Goal: Transaction & Acquisition: Purchase product/service

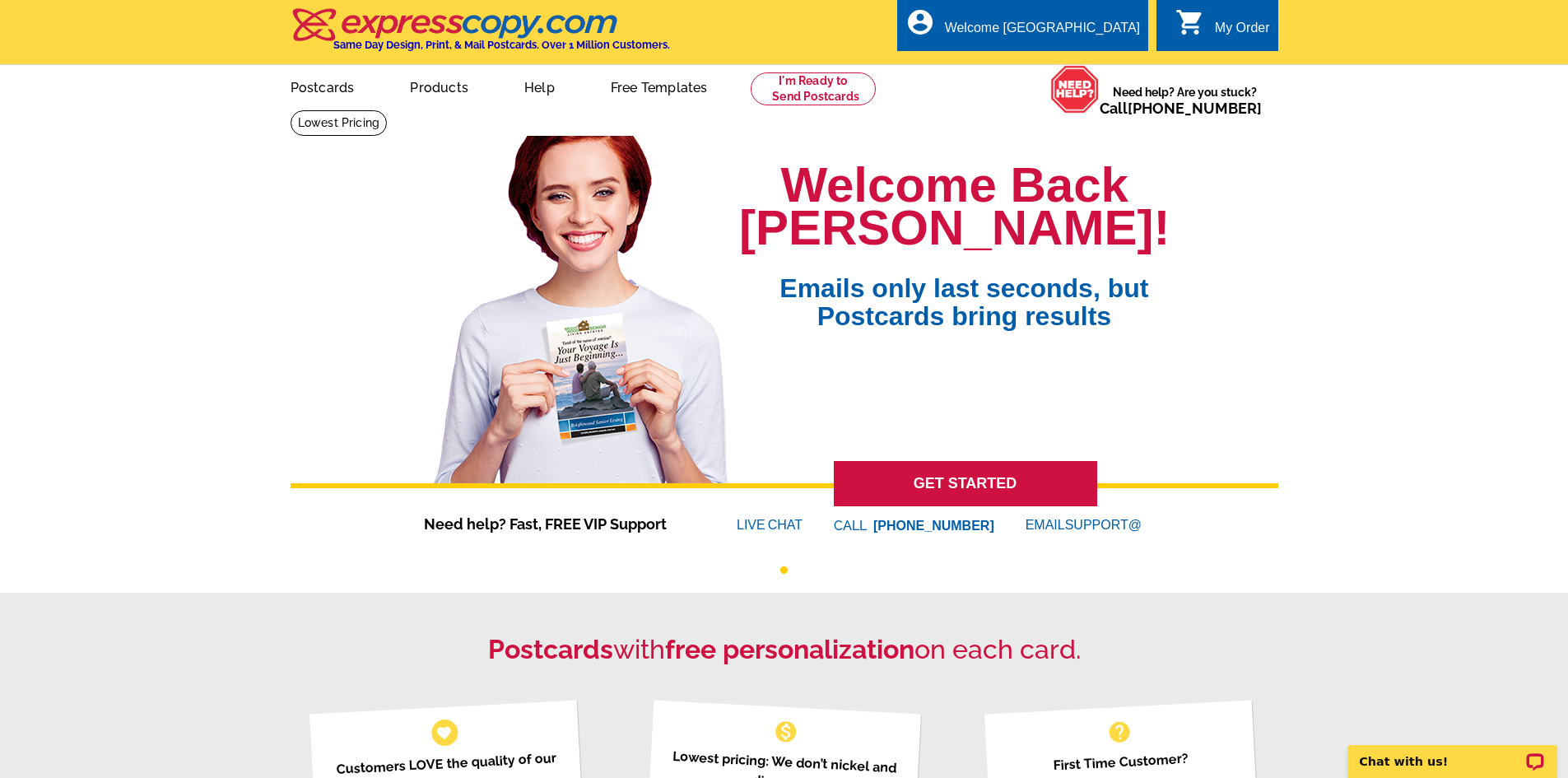
click at [972, 489] on link "GET STARTED" at bounding box center [965, 483] width 263 height 45
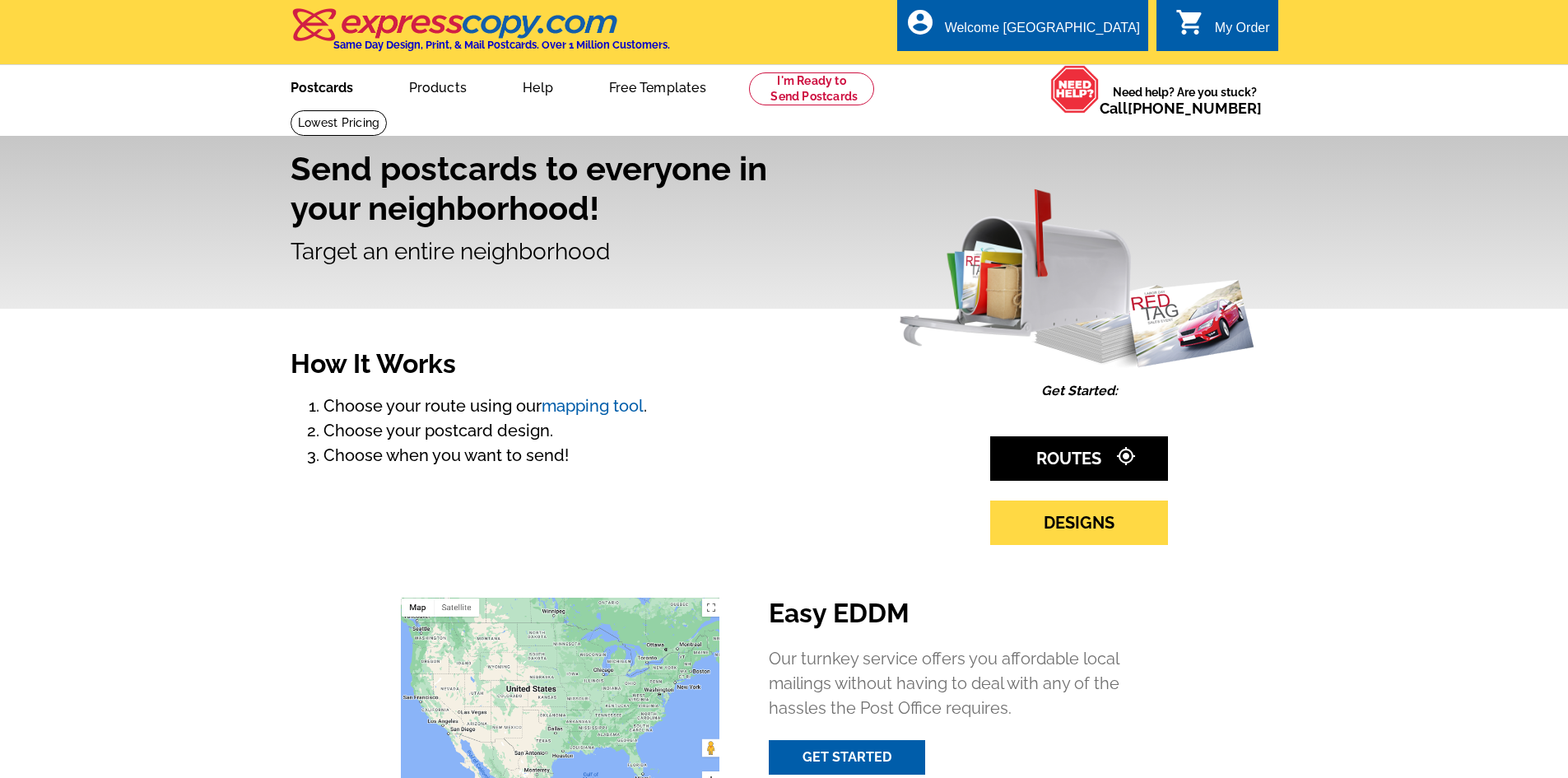
click at [327, 94] on link "Postcards" at bounding box center [322, 86] width 115 height 38
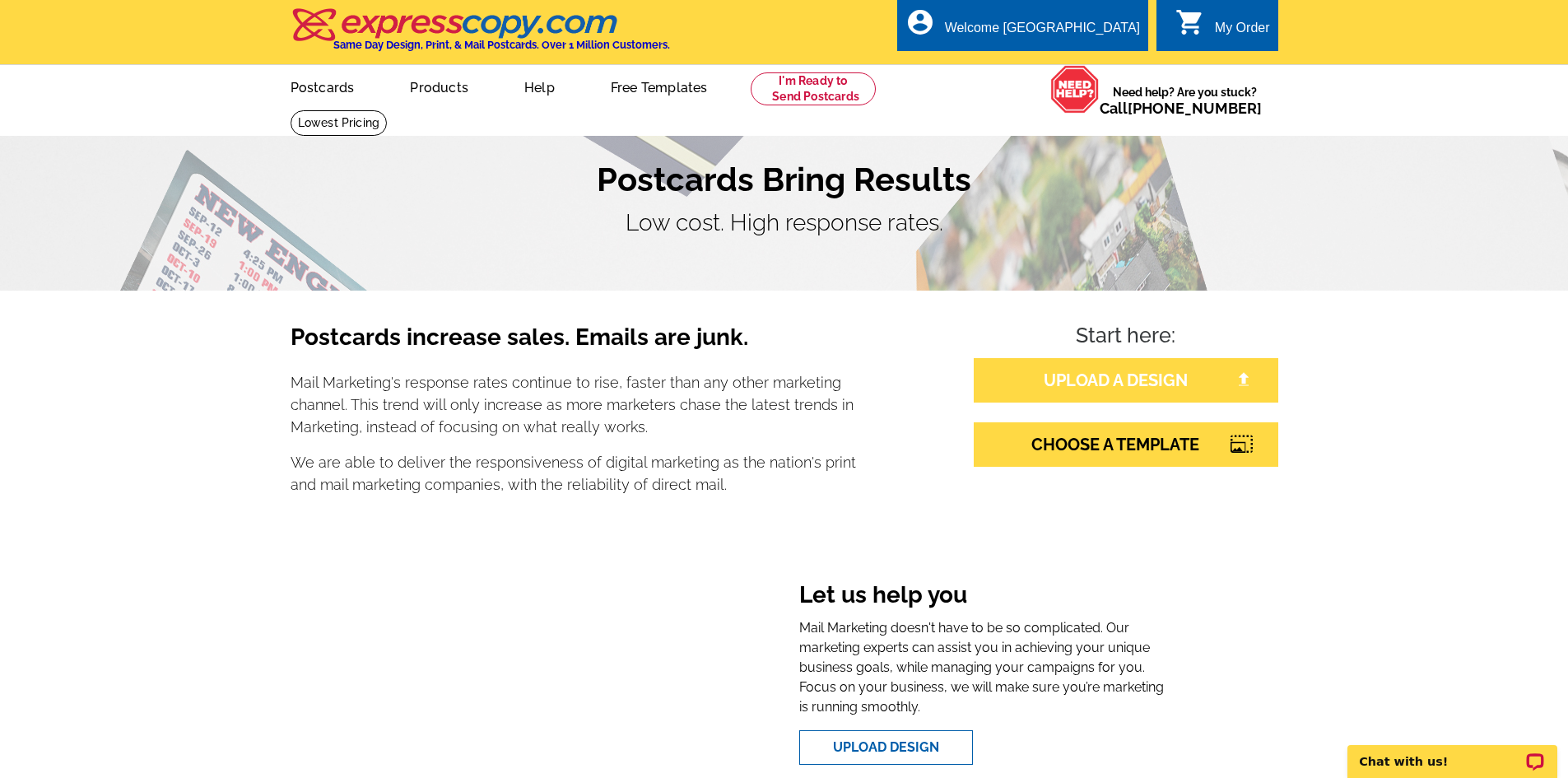
click at [1015, 394] on link "UPLOAD A DESIGN" at bounding box center [1125, 380] width 305 height 45
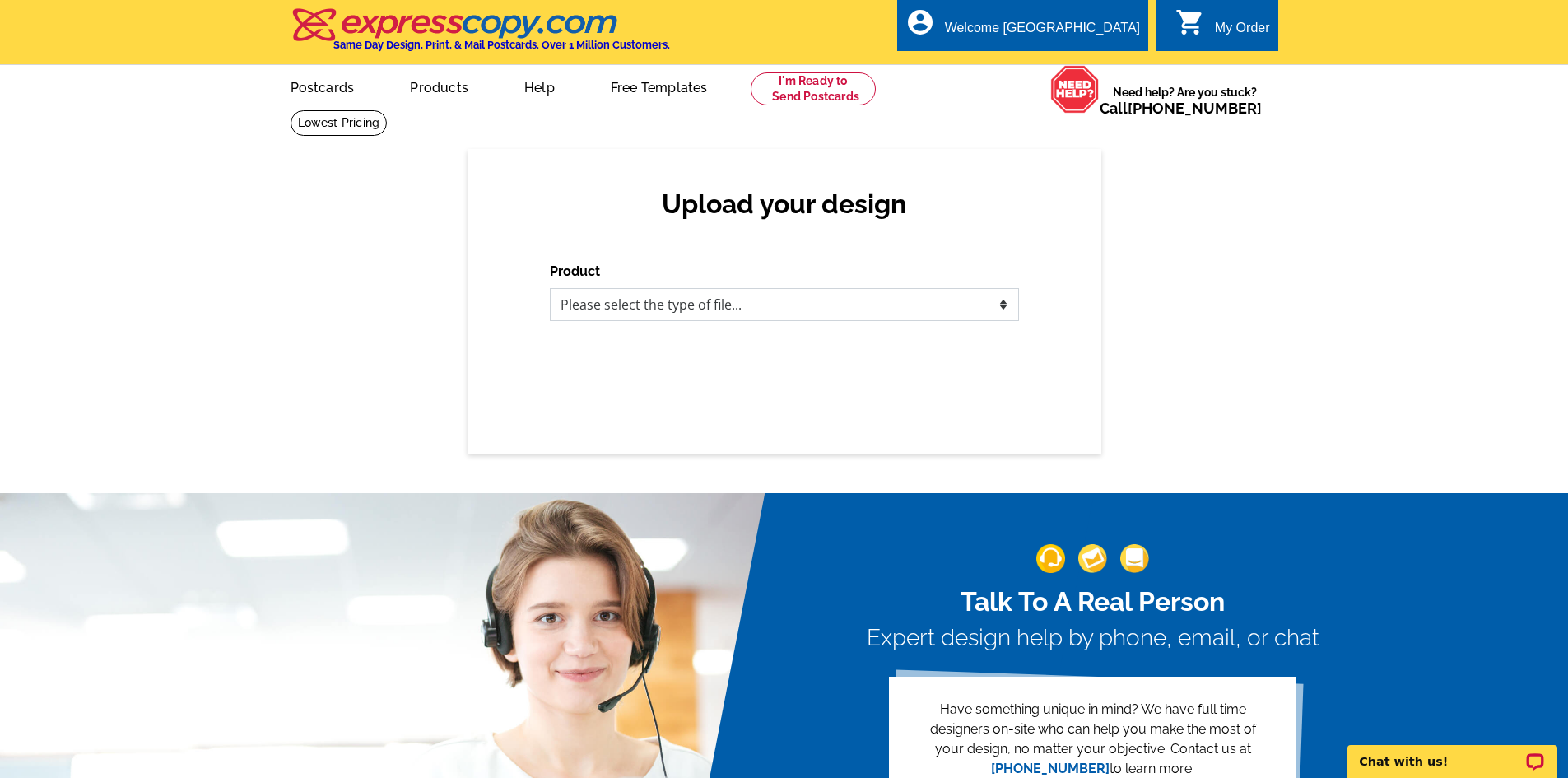
click at [658, 319] on select "Please select the type of file... Postcards Business Cards Letters and flyers G…" at bounding box center [784, 305] width 469 height 33
select select "1"
click at [550, 289] on select "Please select the type of file... Postcards Business Cards Letters and flyers G…" at bounding box center [784, 305] width 469 height 33
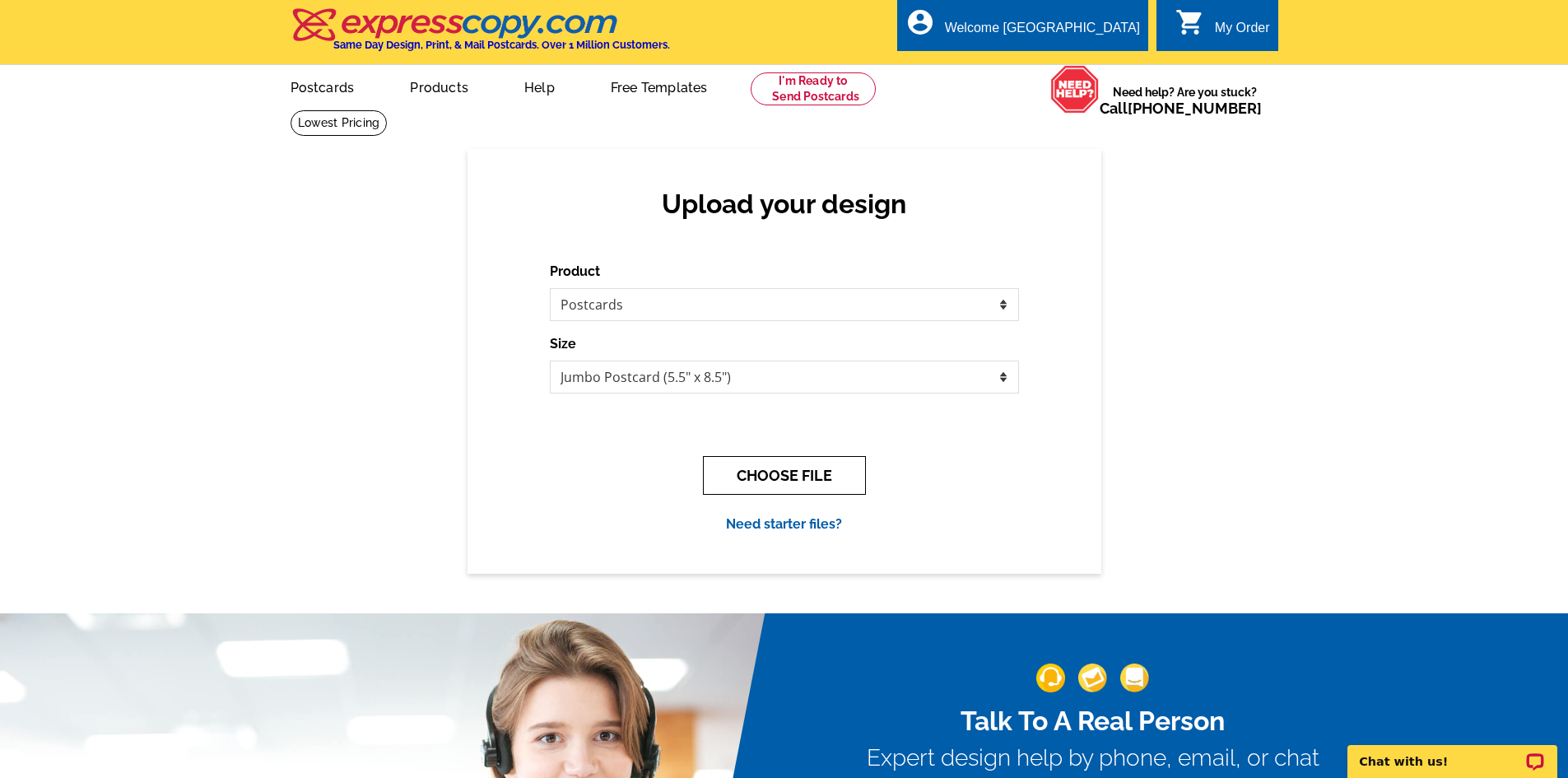
click at [728, 477] on button "CHOOSE FILE" at bounding box center [784, 475] width 163 height 38
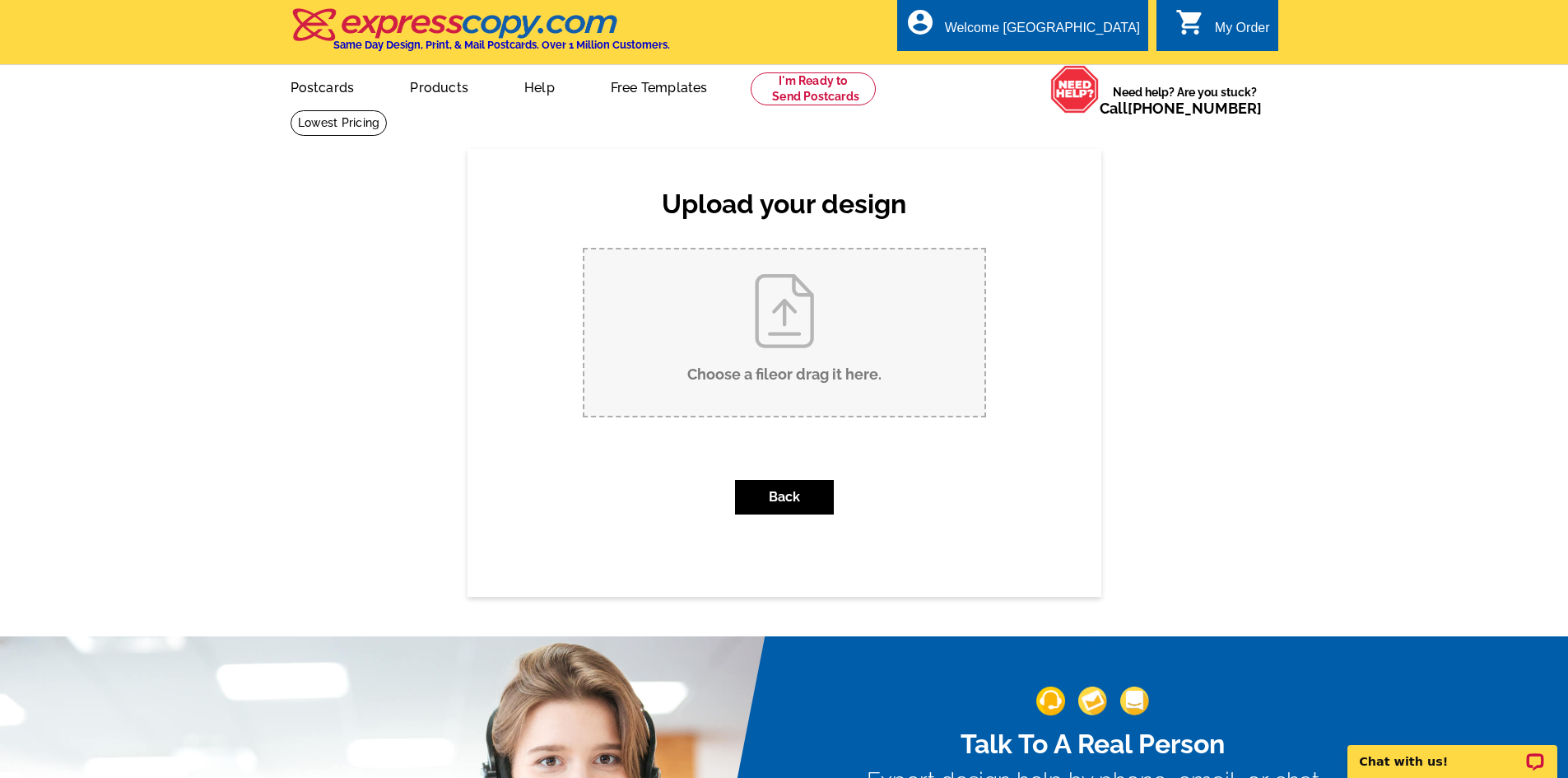
click at [771, 385] on input "Choose a file or drag it here ." at bounding box center [784, 333] width 400 height 167
type input "C:\fakepath\Just Sold postcard front 4359 meadow lark dr, Lorain.pdf"
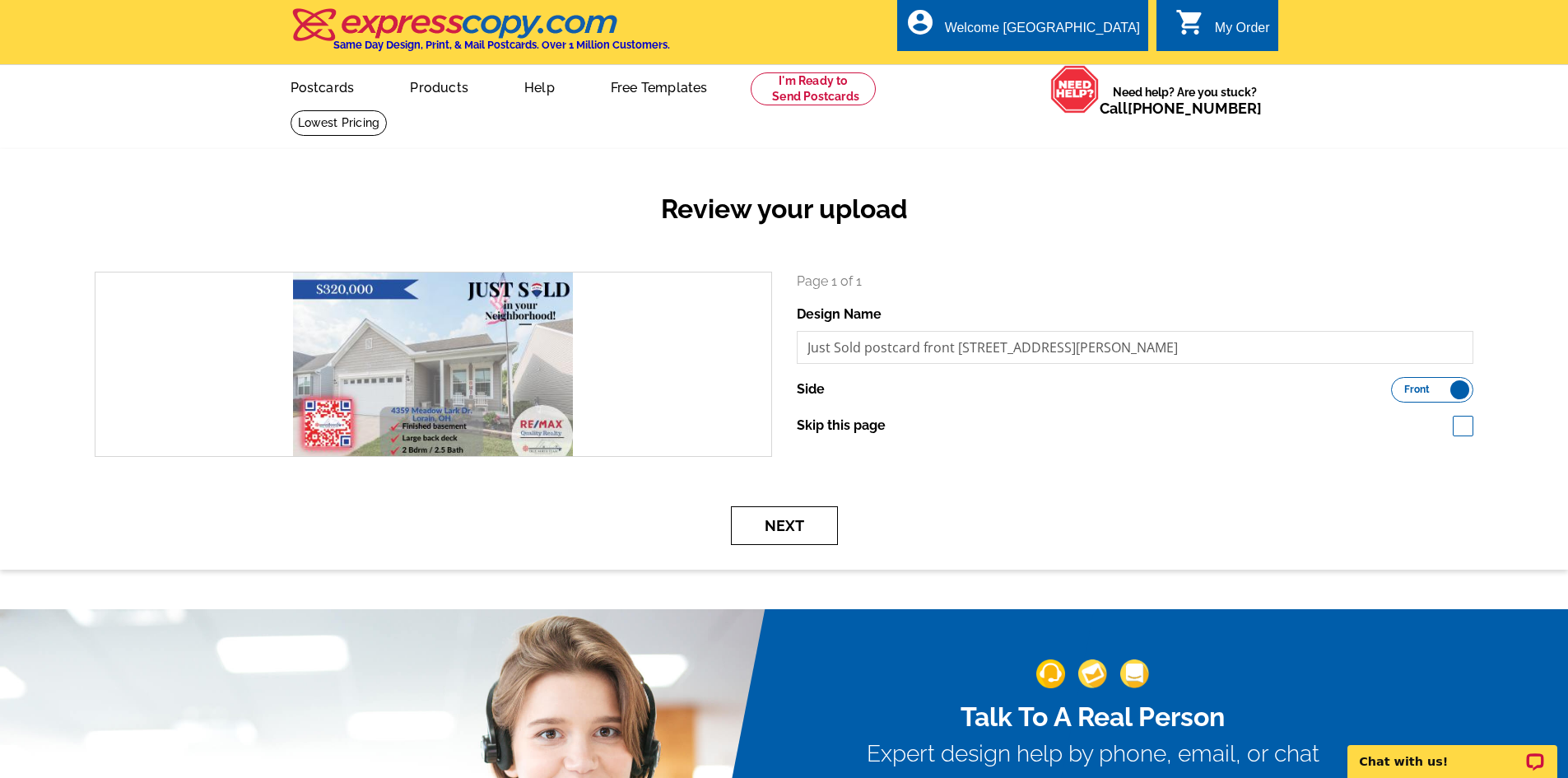
click at [796, 534] on button "Next" at bounding box center [784, 525] width 107 height 38
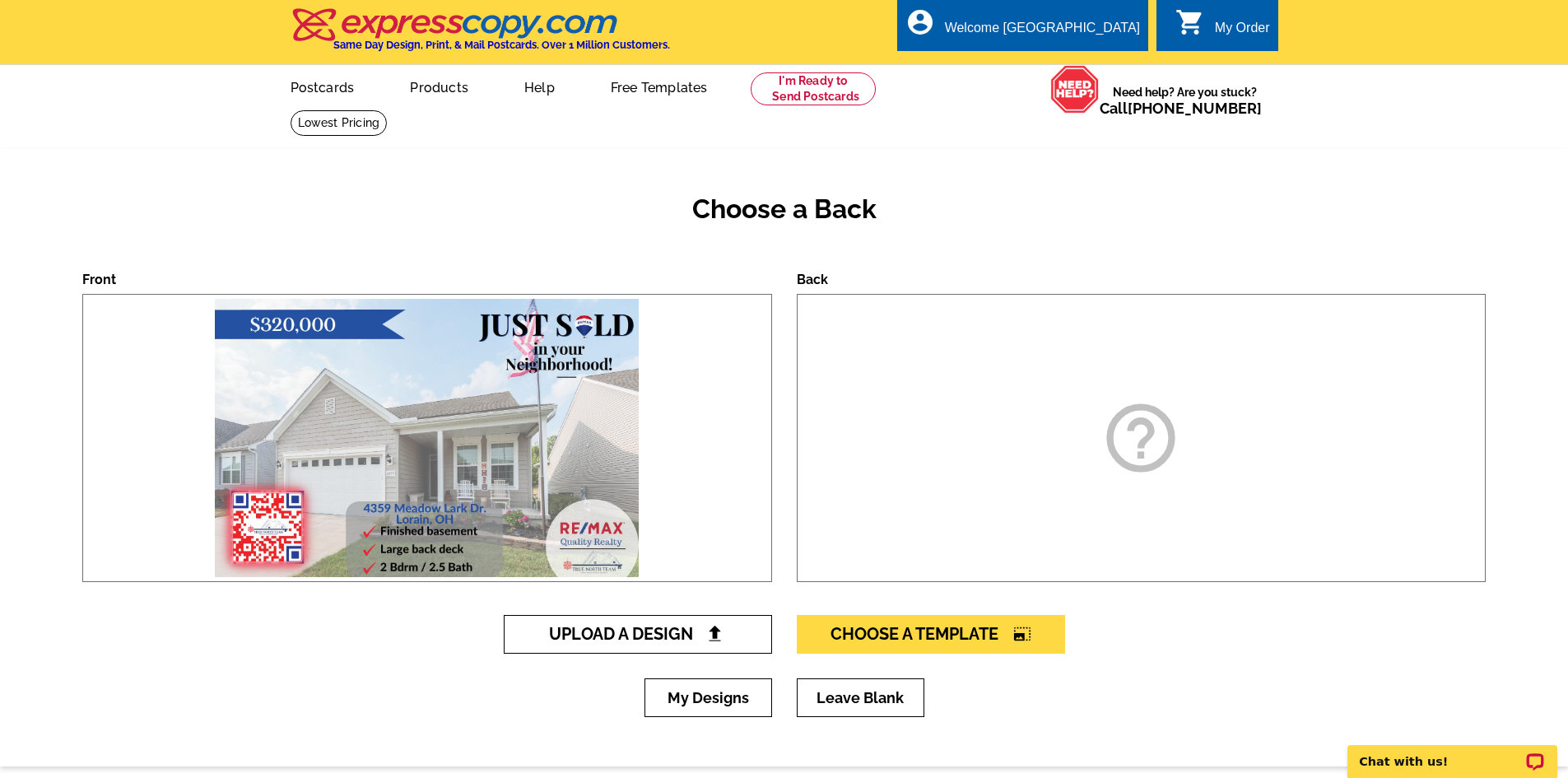
click at [582, 637] on span "Upload A Design" at bounding box center [637, 634] width 177 height 20
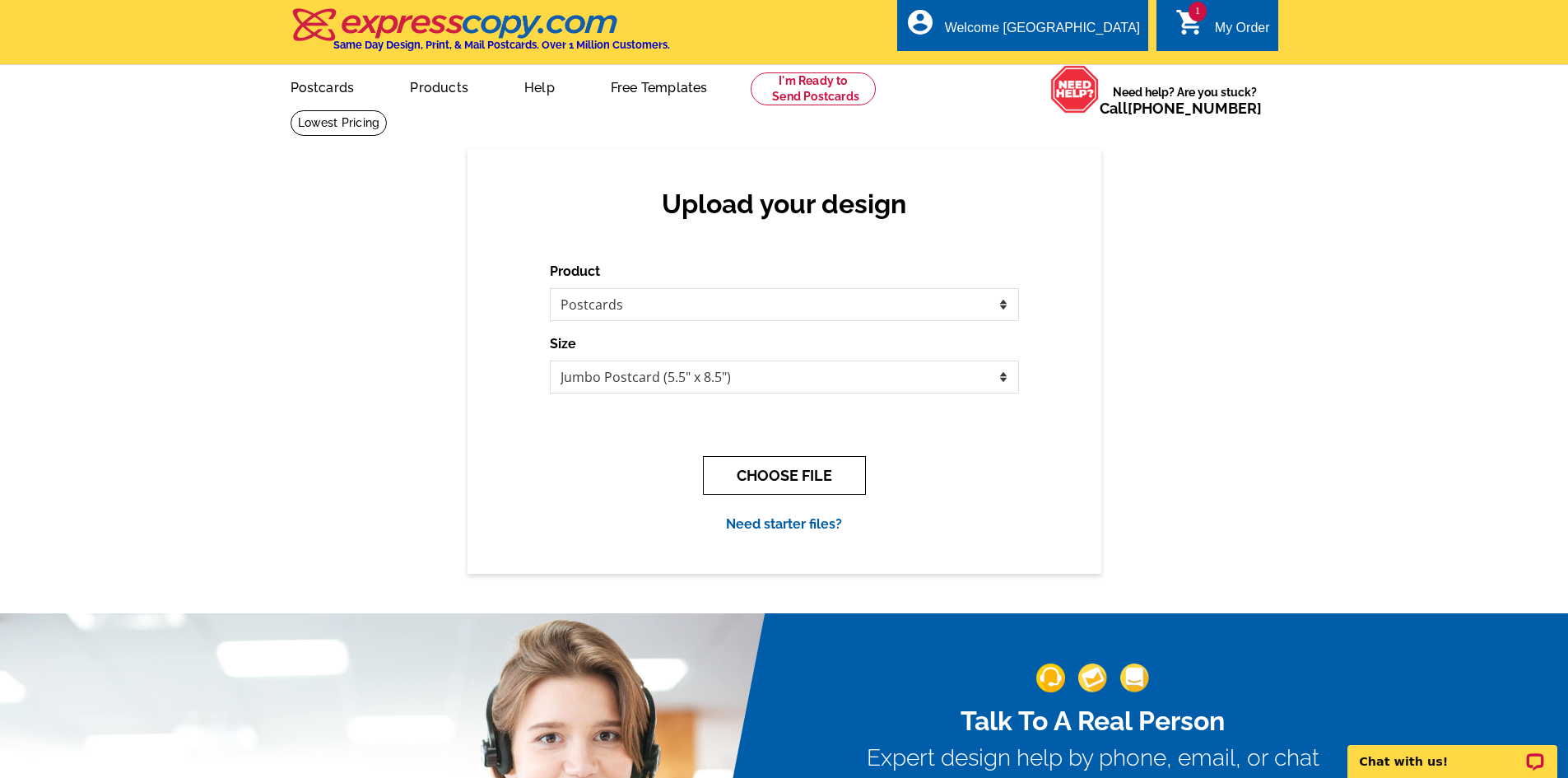
click at [804, 479] on button "CHOOSE FILE" at bounding box center [784, 475] width 163 height 38
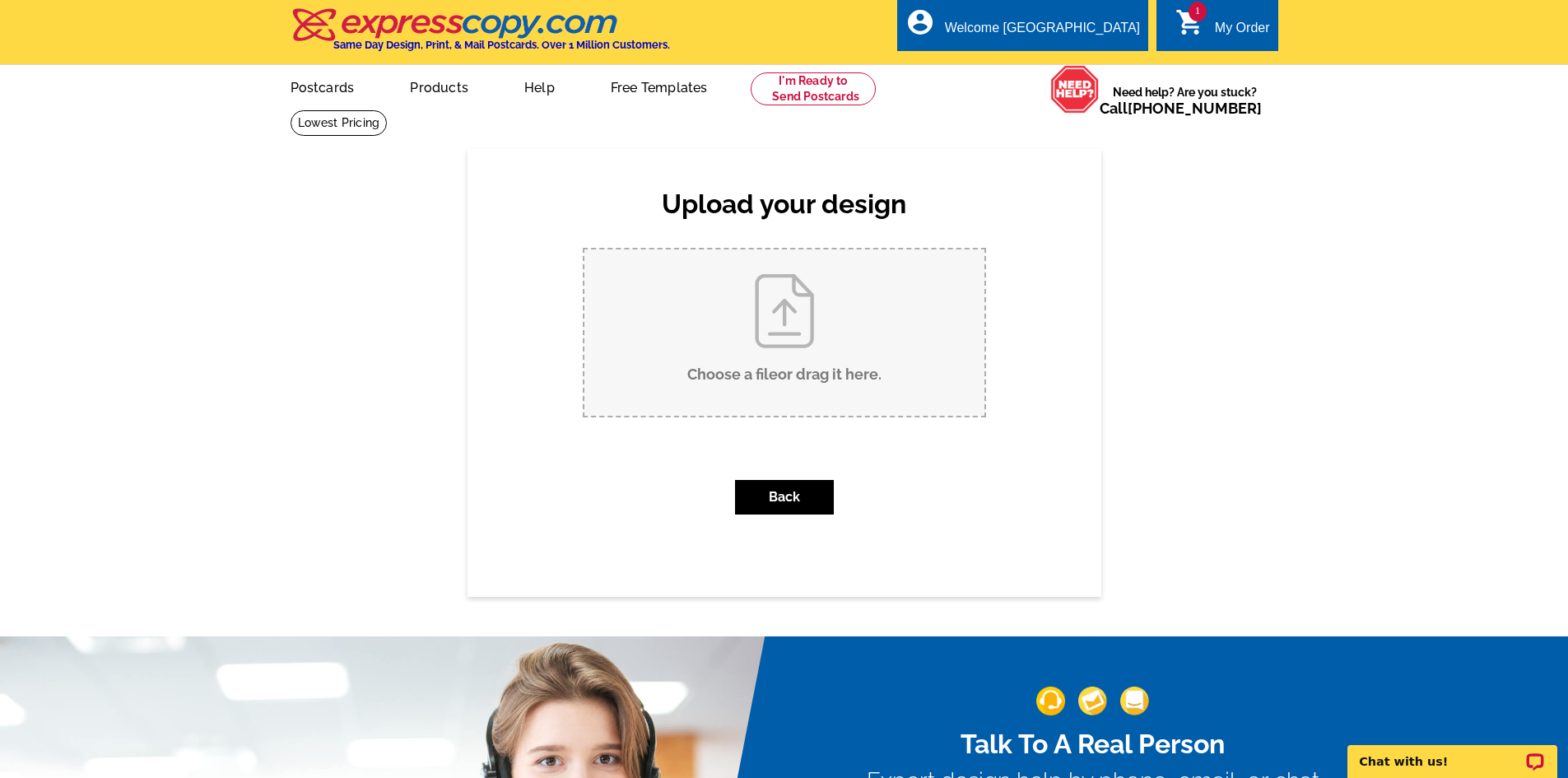
click at [786, 360] on input "Choose a file or drag it here ." at bounding box center [784, 333] width 400 height 167
type input "C:\fakepath\Just Sold back of pc.pdf"
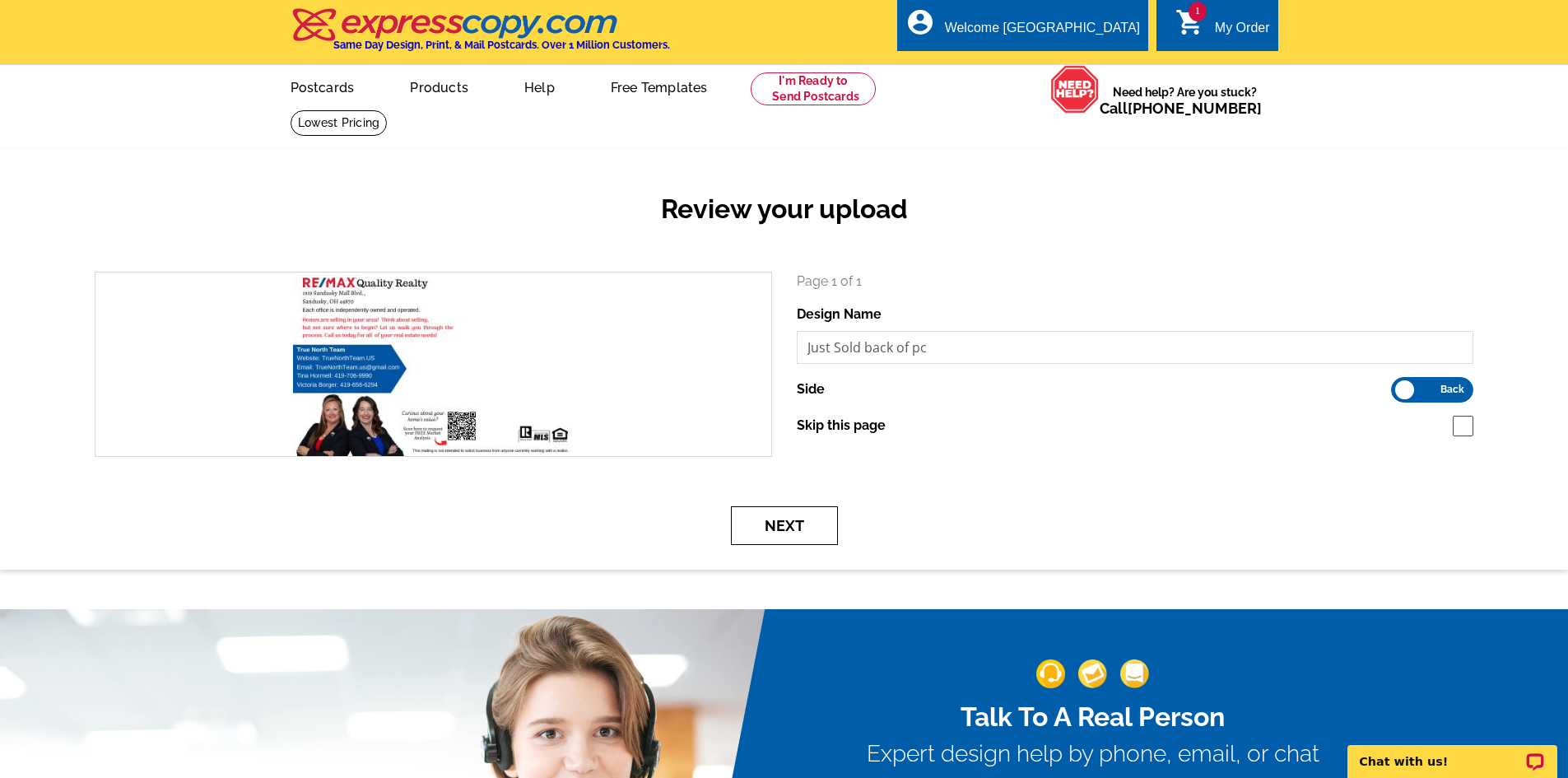
click at [771, 521] on button "Next" at bounding box center [784, 525] width 107 height 38
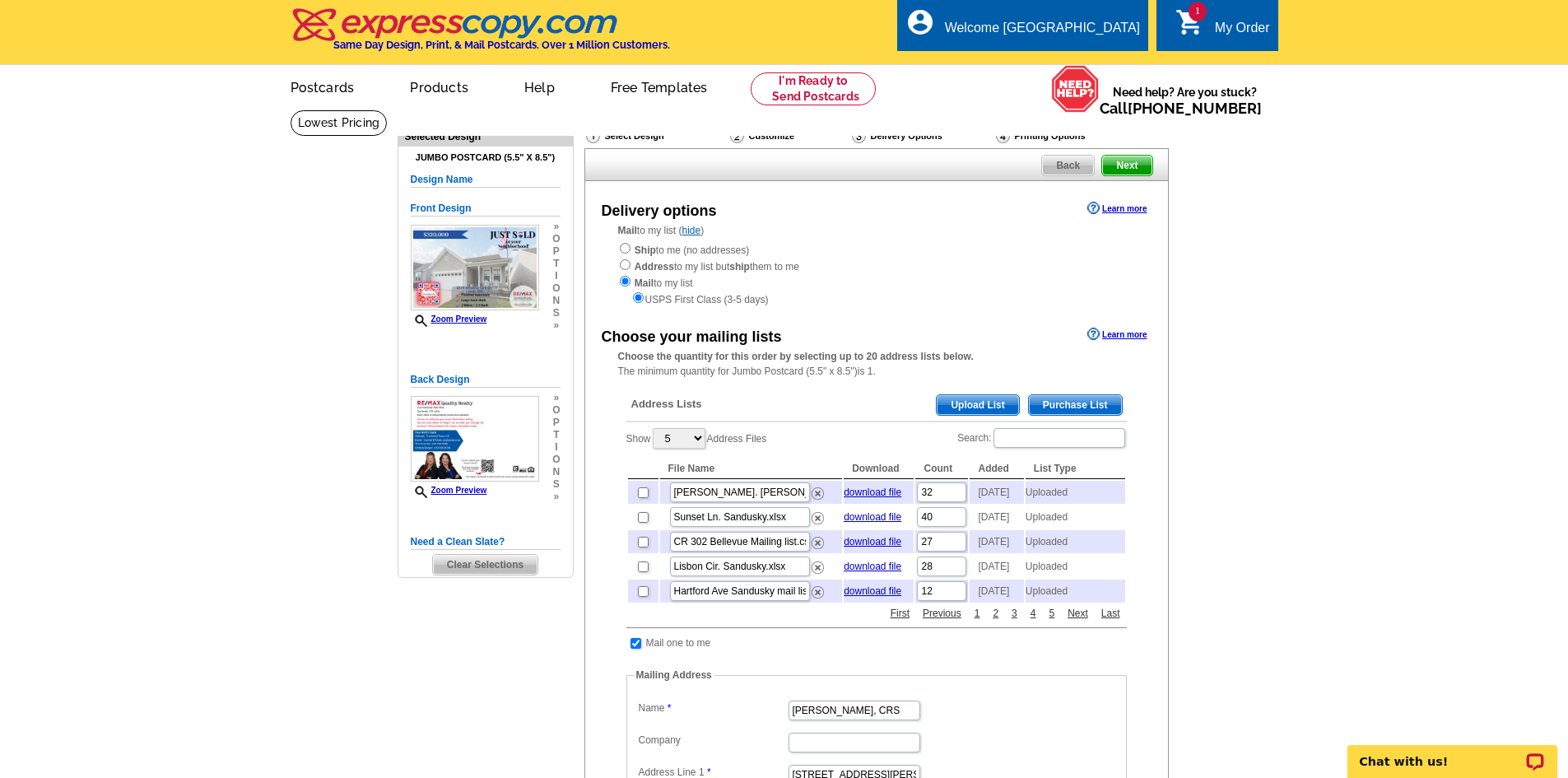
click at [956, 400] on span "Upload List" at bounding box center [977, 405] width 81 height 20
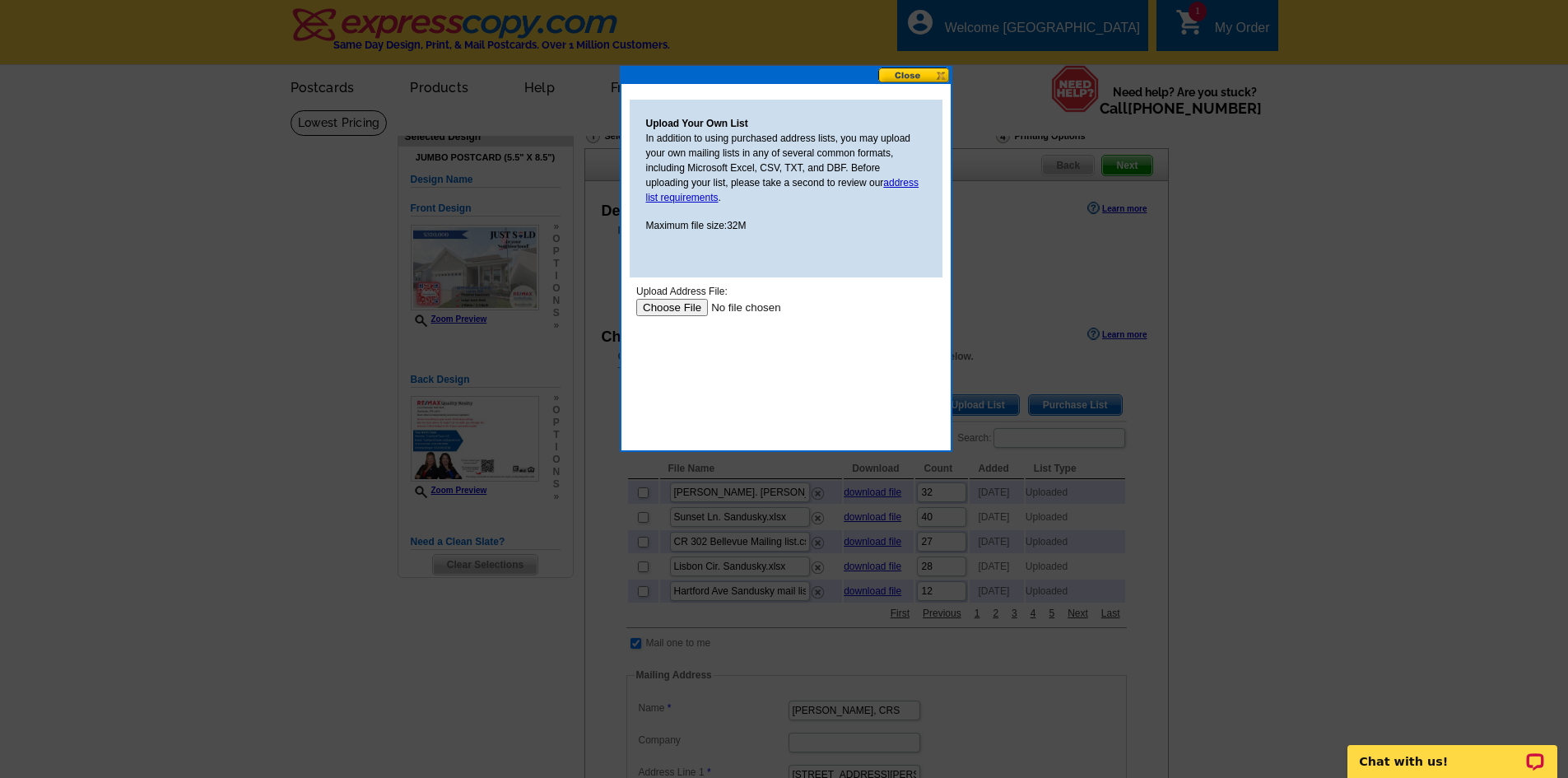
click at [665, 303] on input "file" at bounding box center [740, 308] width 209 height 17
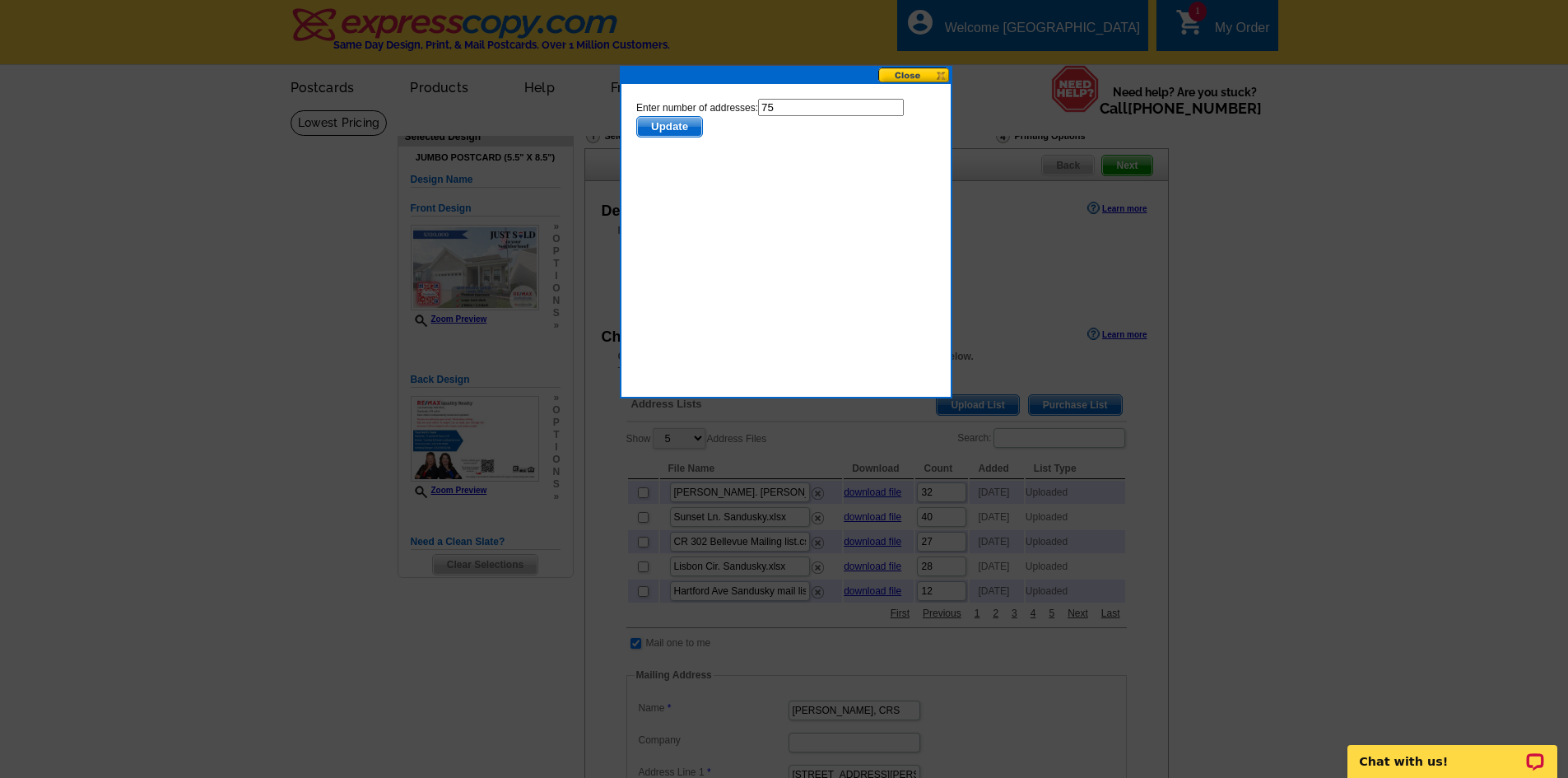
click at [672, 124] on span "Update" at bounding box center [668, 127] width 65 height 20
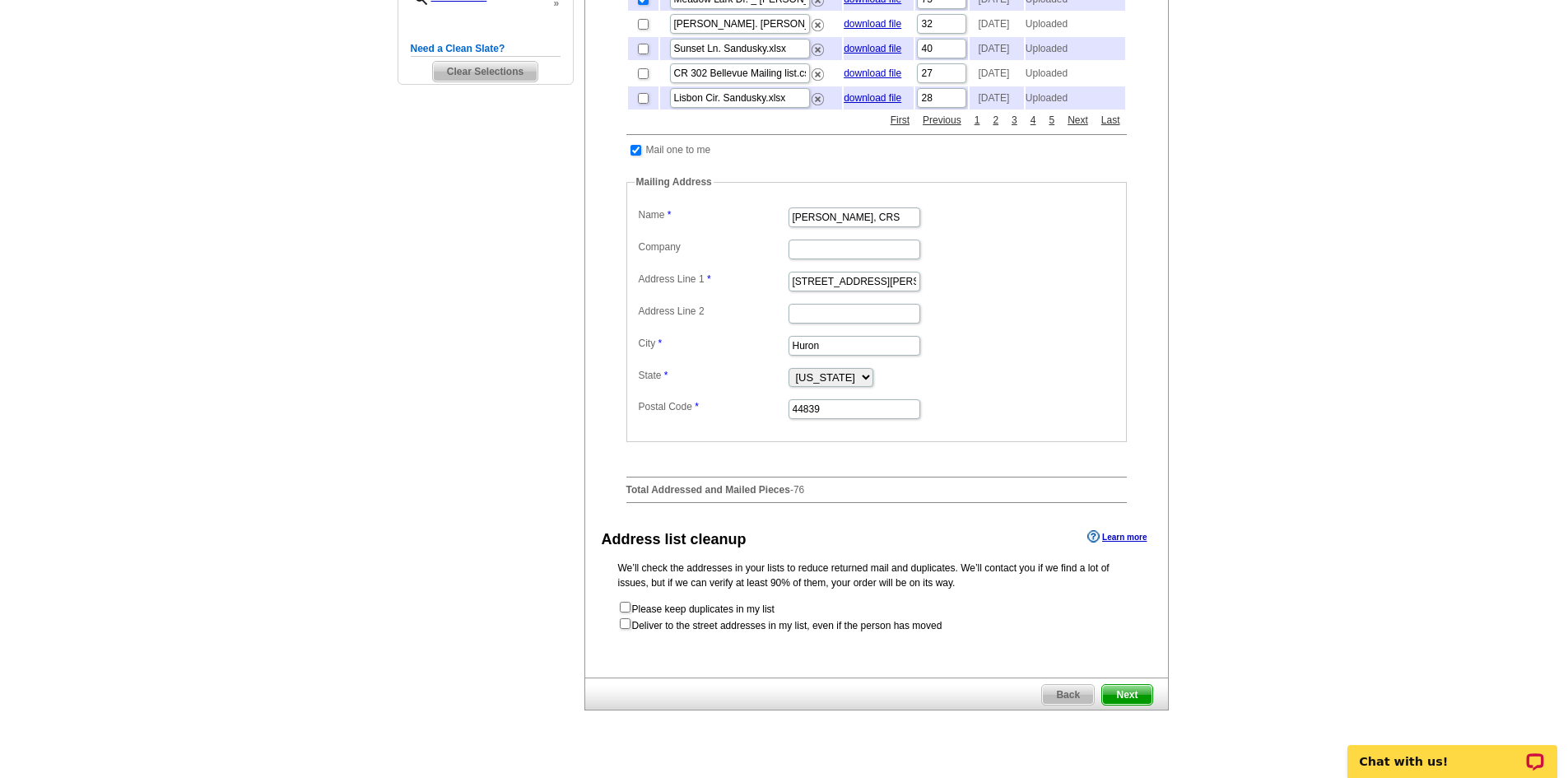
scroll to position [494, 0]
click at [628, 628] on input "checkbox" at bounding box center [625, 623] width 11 height 11
checkbox input "true"
radio input "true"
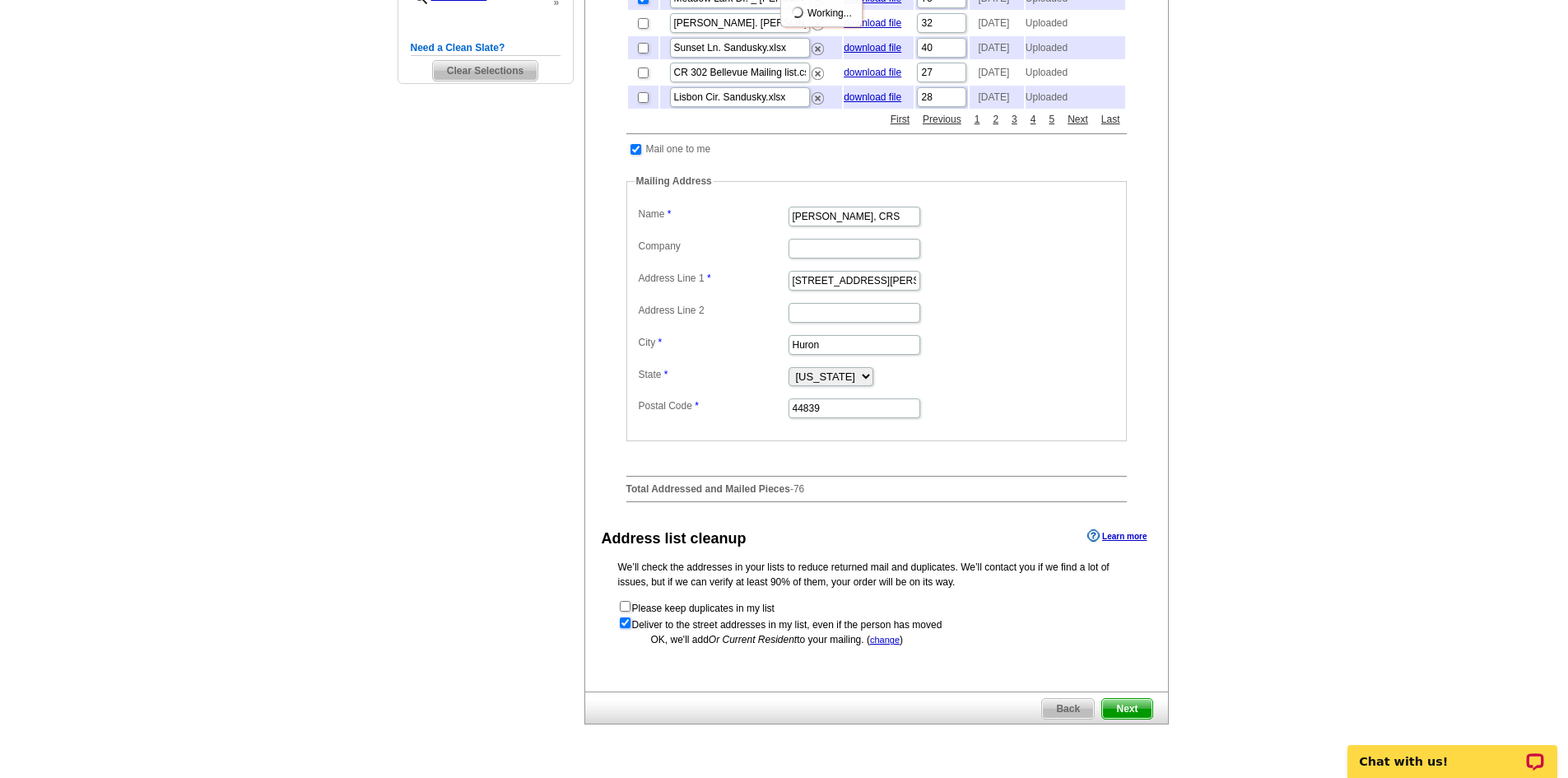
scroll to position [0, 0]
click at [1140, 719] on span "Next" at bounding box center [1127, 709] width 49 height 20
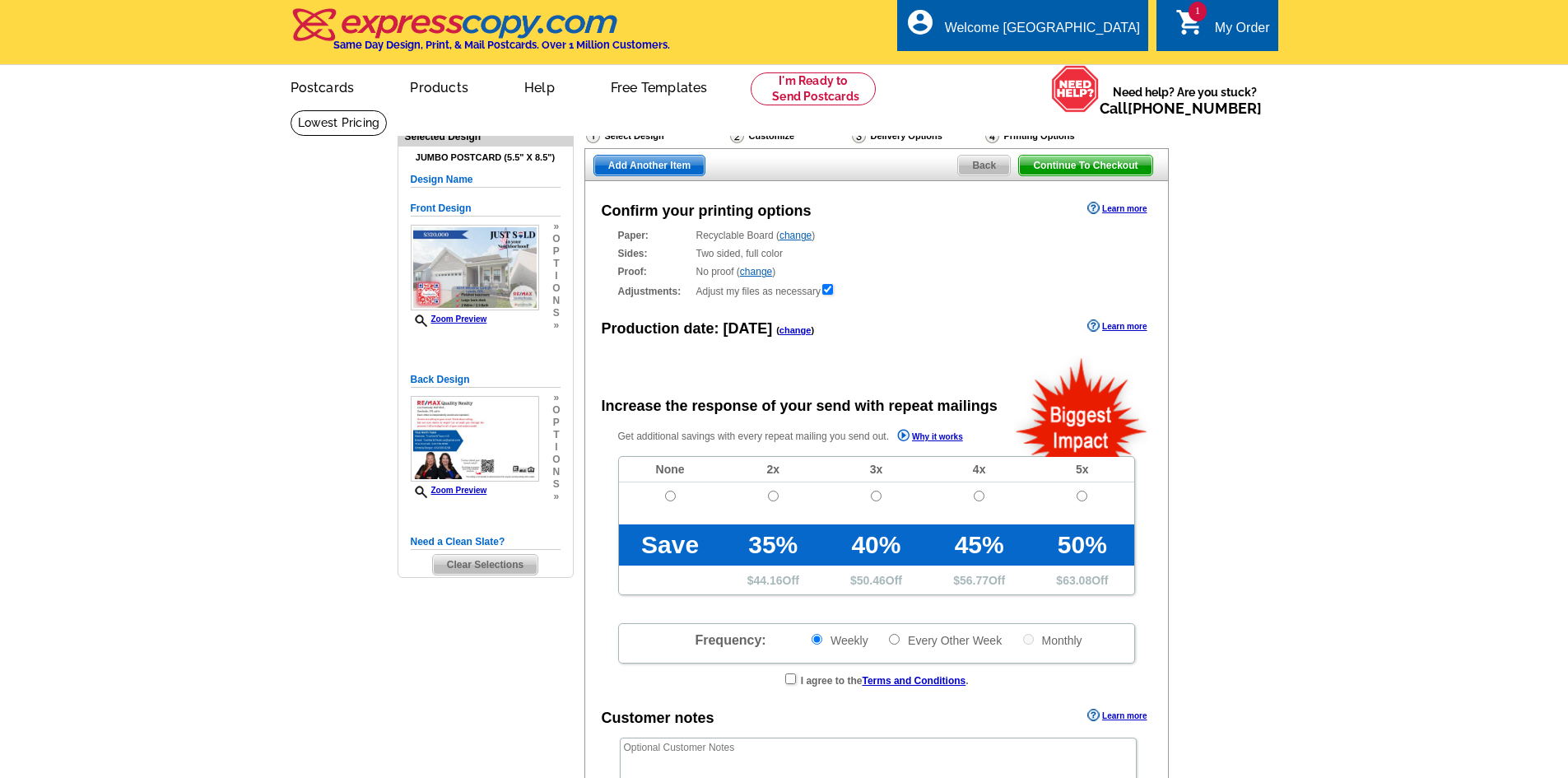
radio input "false"
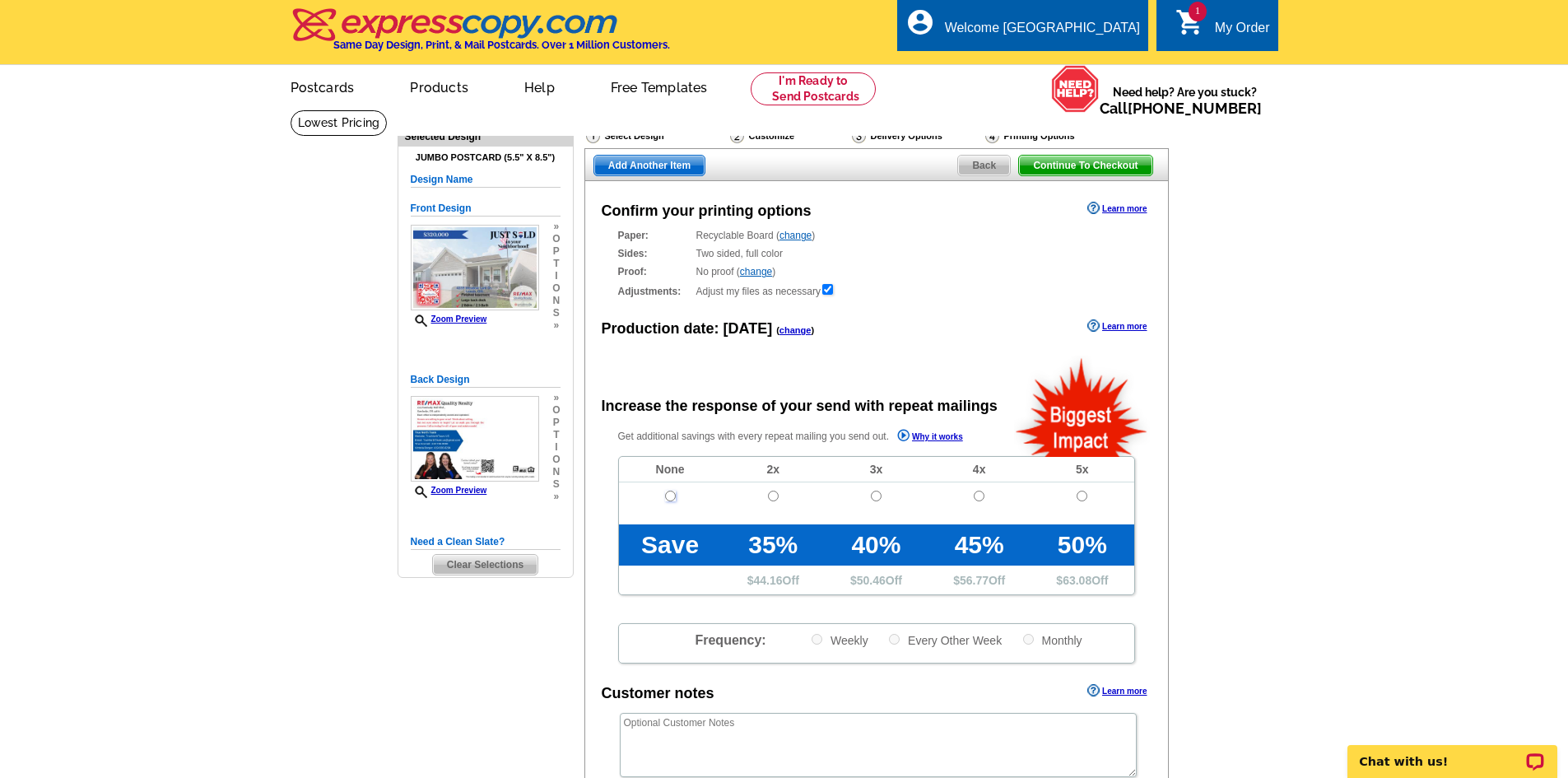
click at [671, 500] on input "radio" at bounding box center [671, 496] width 11 height 11
radio input "true"
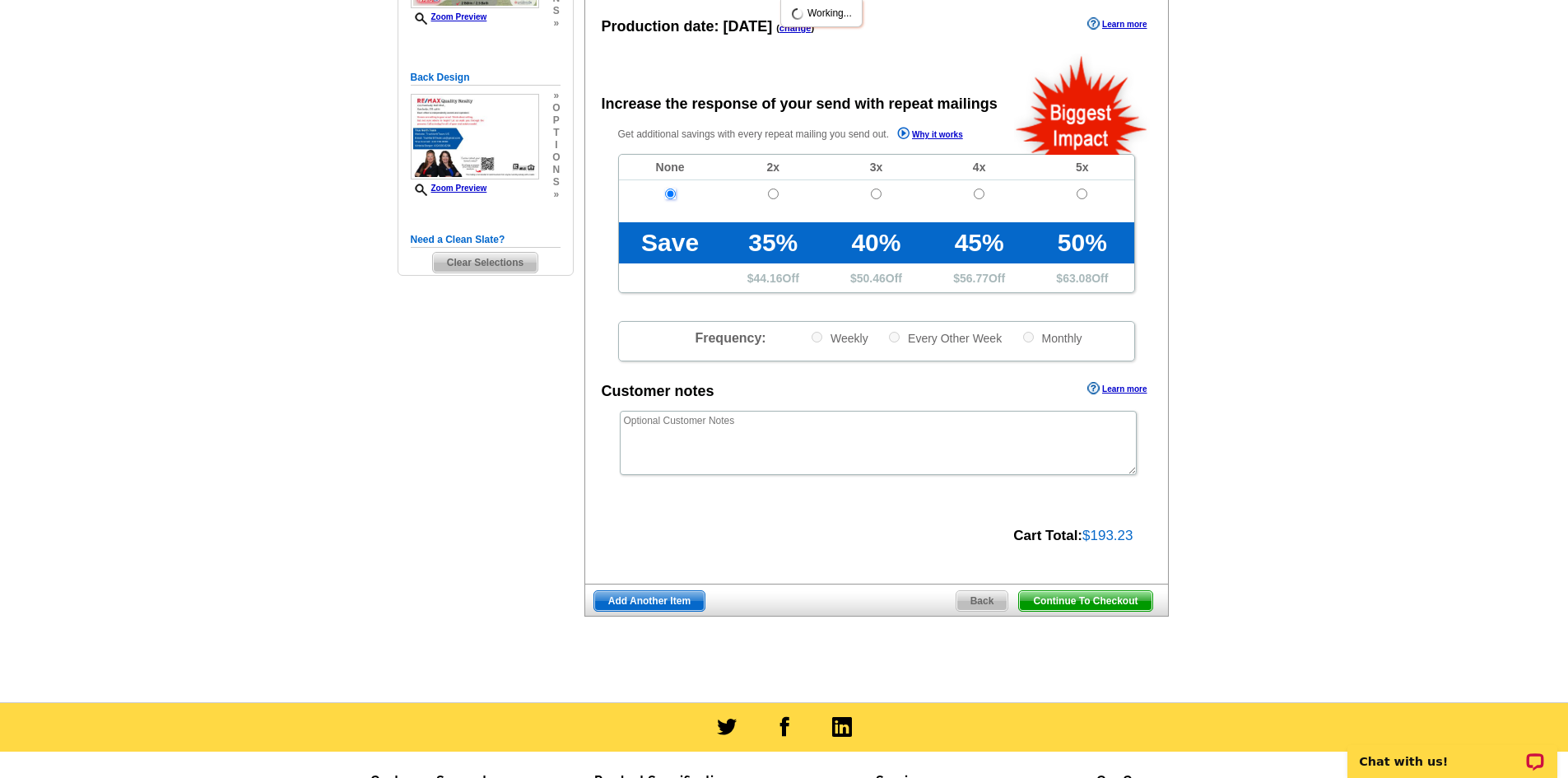
scroll to position [330, 0]
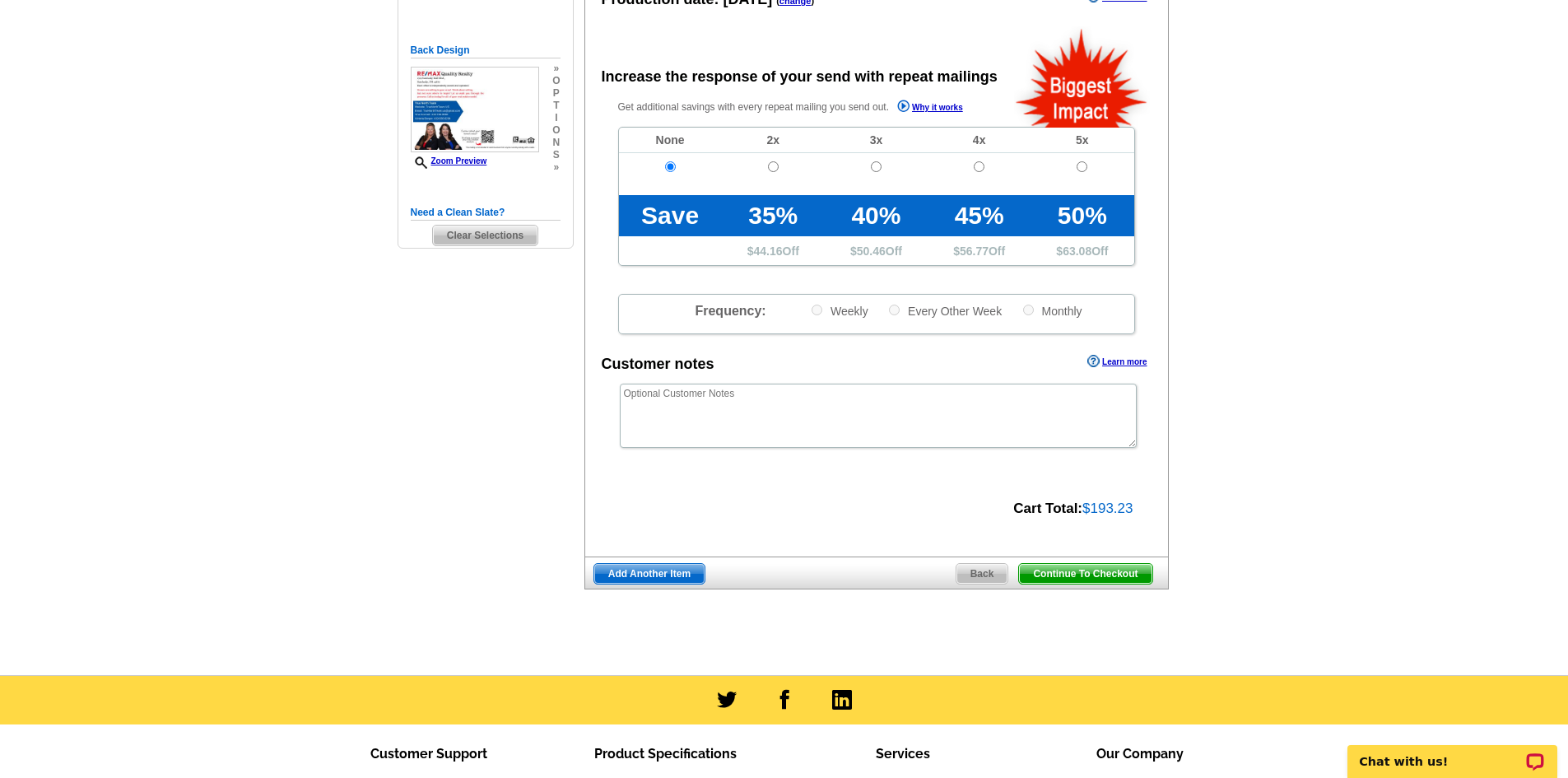
click at [1042, 573] on span "Continue To Checkout" at bounding box center [1085, 574] width 133 height 20
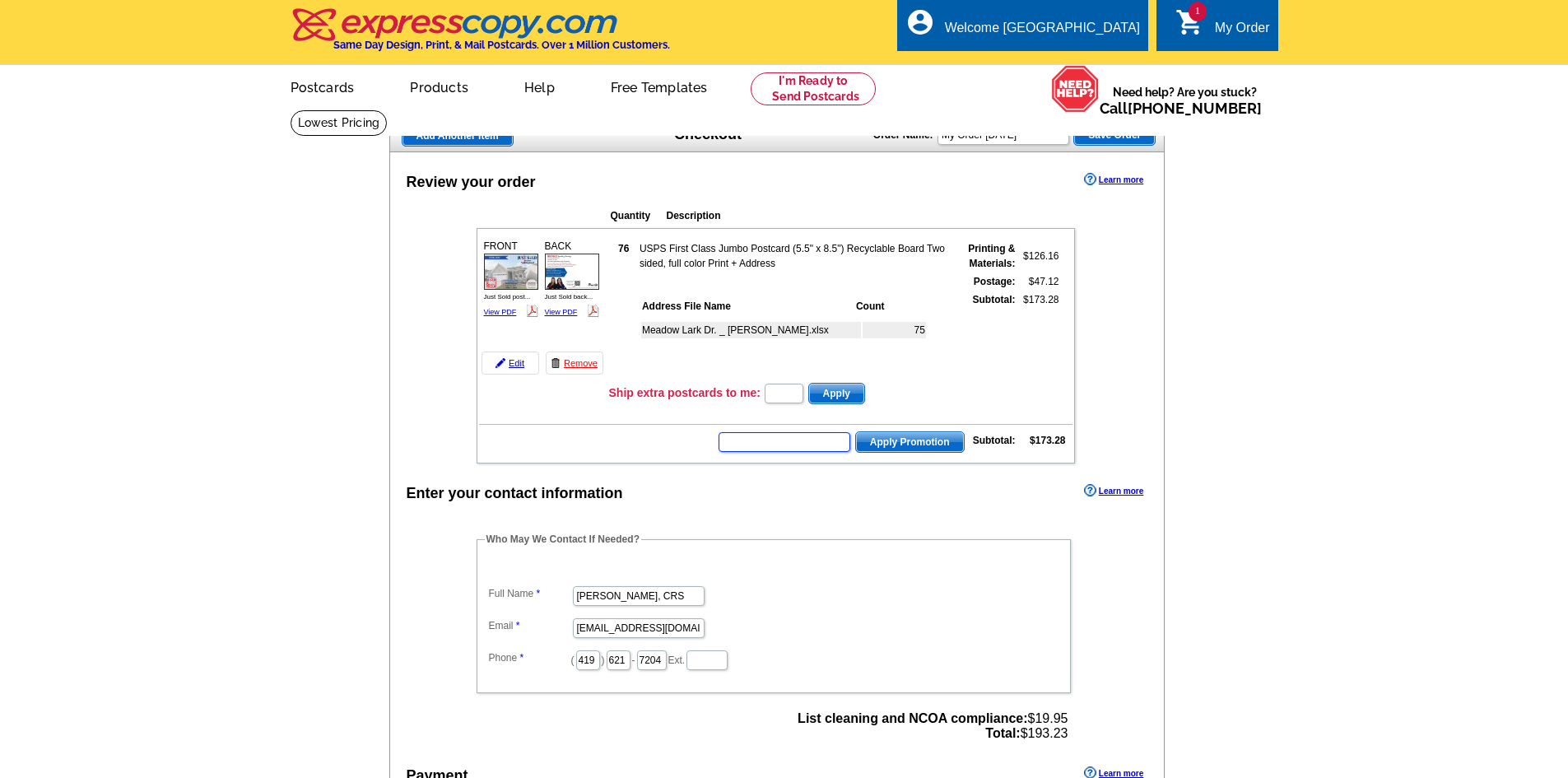
click at [818, 446] on input "text" at bounding box center [784, 442] width 132 height 20
click at [813, 441] on input "text" at bounding box center [784, 442] width 132 height 20
type input "E3025"
click at [921, 446] on span "Apply Promotion" at bounding box center [910, 442] width 108 height 20
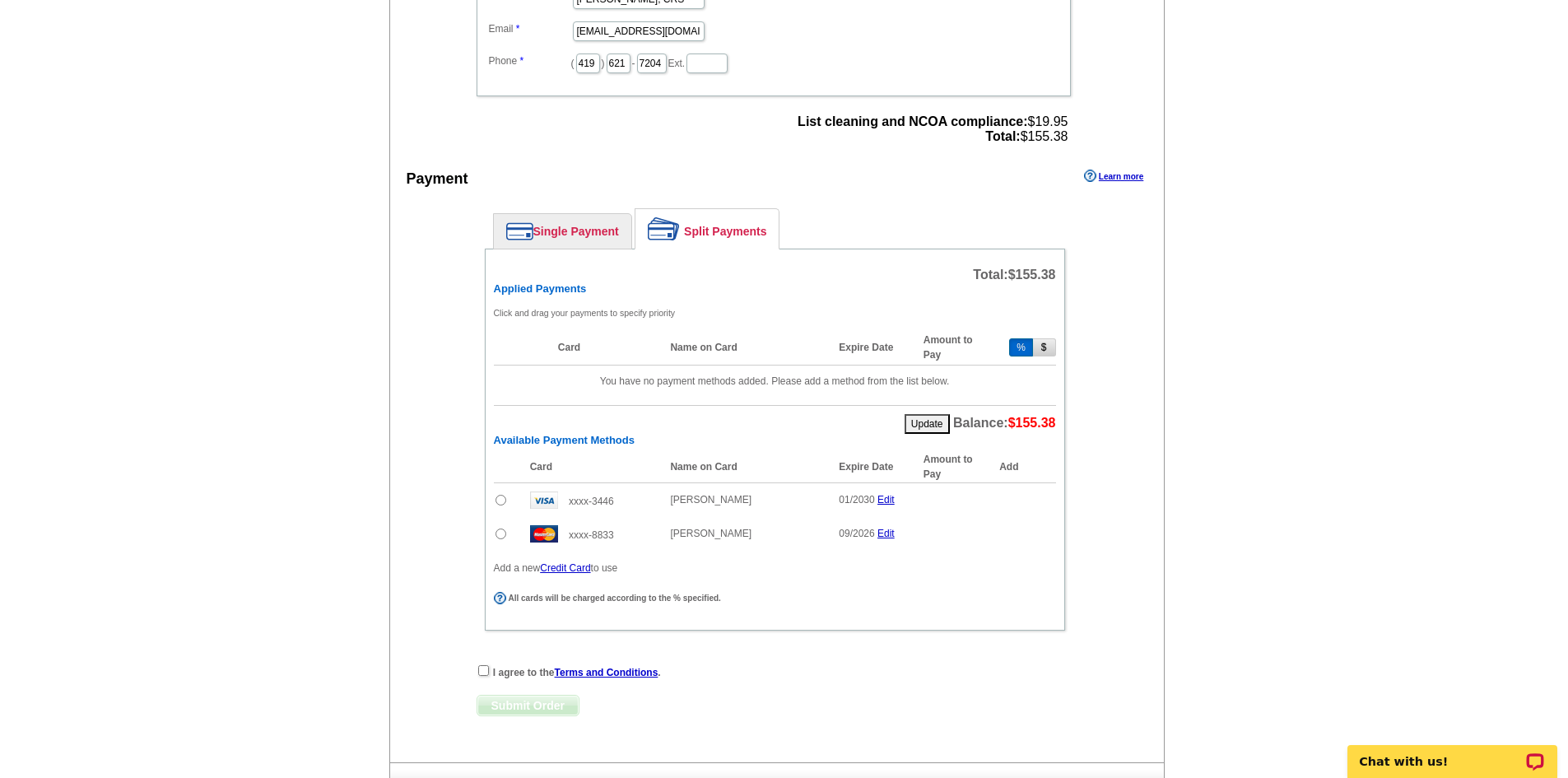
scroll to position [659, 0]
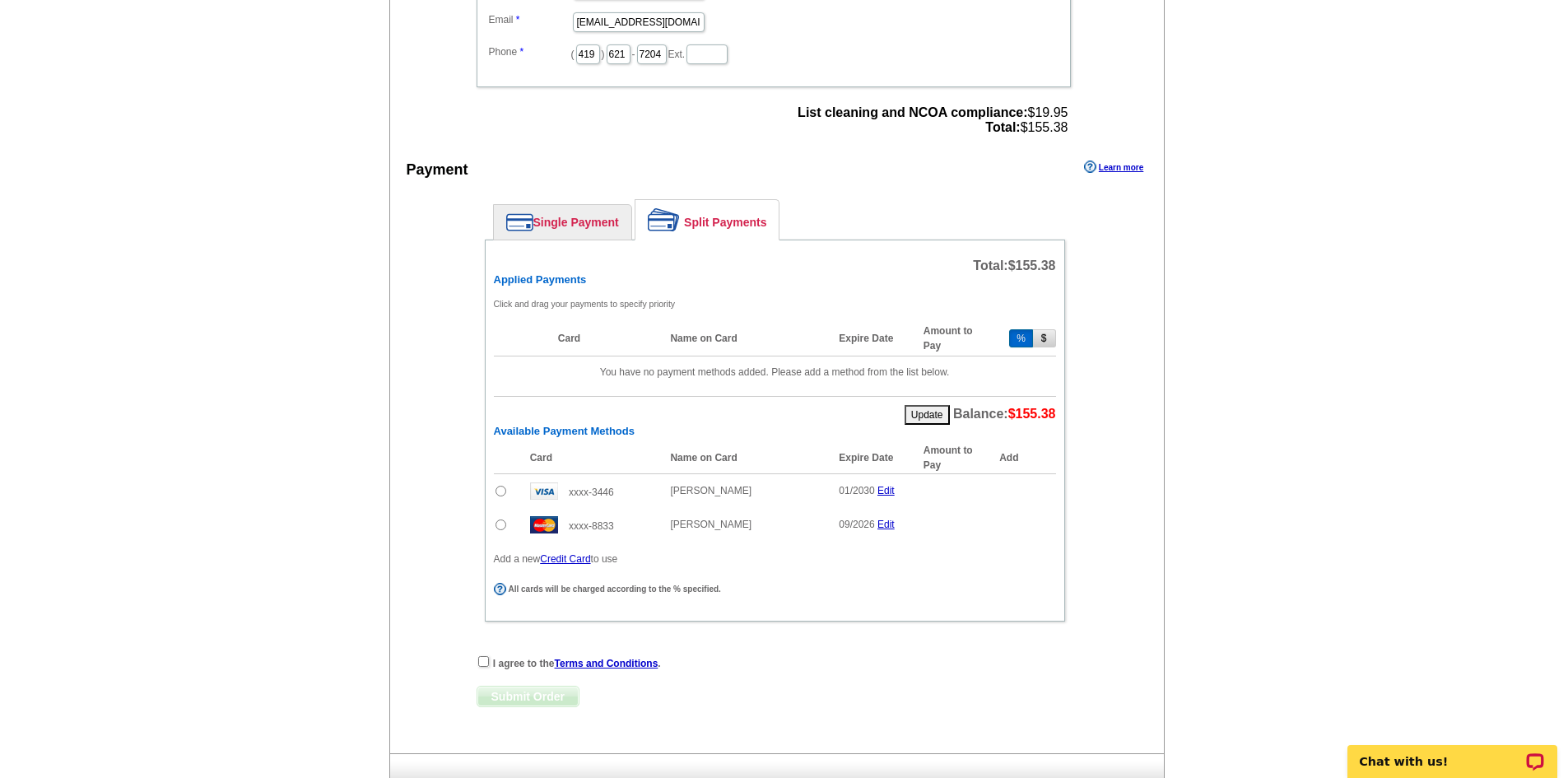
click at [499, 527] on input "radio" at bounding box center [501, 525] width 11 height 11
radio input "true"
drag, startPoint x: 972, startPoint y: 524, endPoint x: 859, endPoint y: 531, distance: 113.2
click at [864, 531] on tr "xxxx-8833 Christina Hormell 09/2026 Edit % 80 Add" at bounding box center [775, 527] width 562 height 39
click at [1023, 524] on span "Add" at bounding box center [1030, 528] width 47 height 20
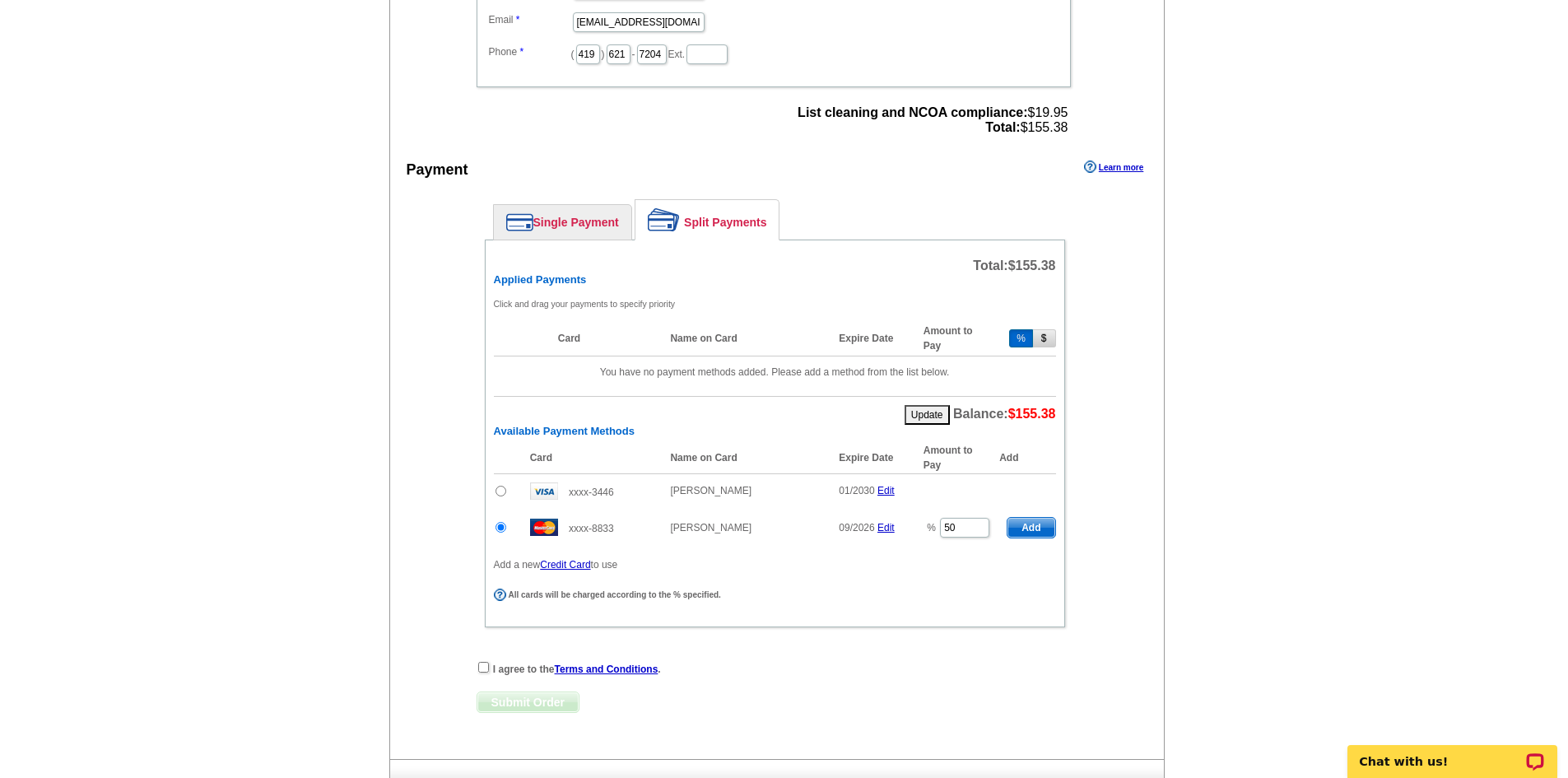
type input "80"
type input "40"
radio input "false"
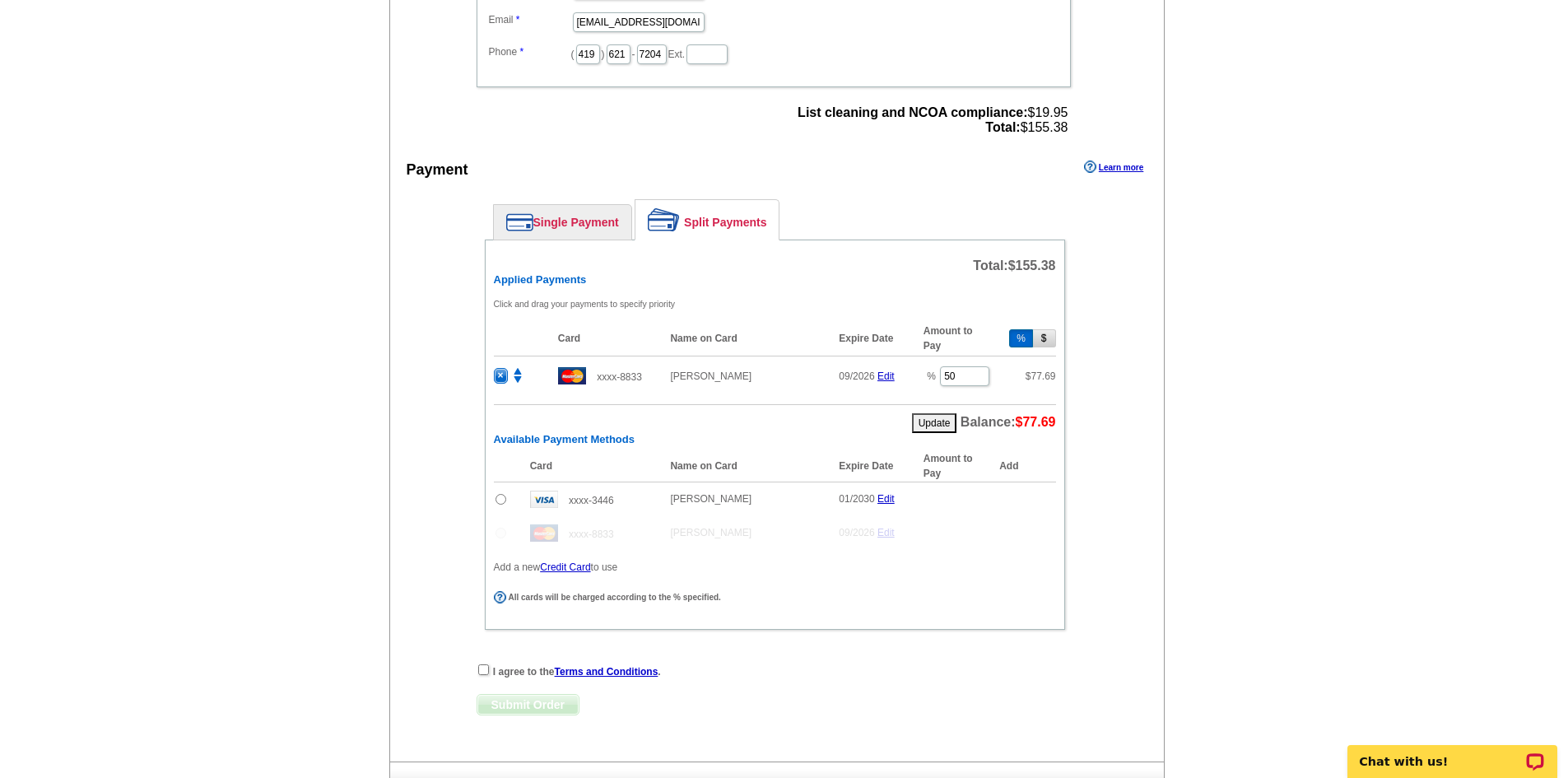
click at [497, 501] on input "radio" at bounding box center [501, 500] width 11 height 11
radio input "true"
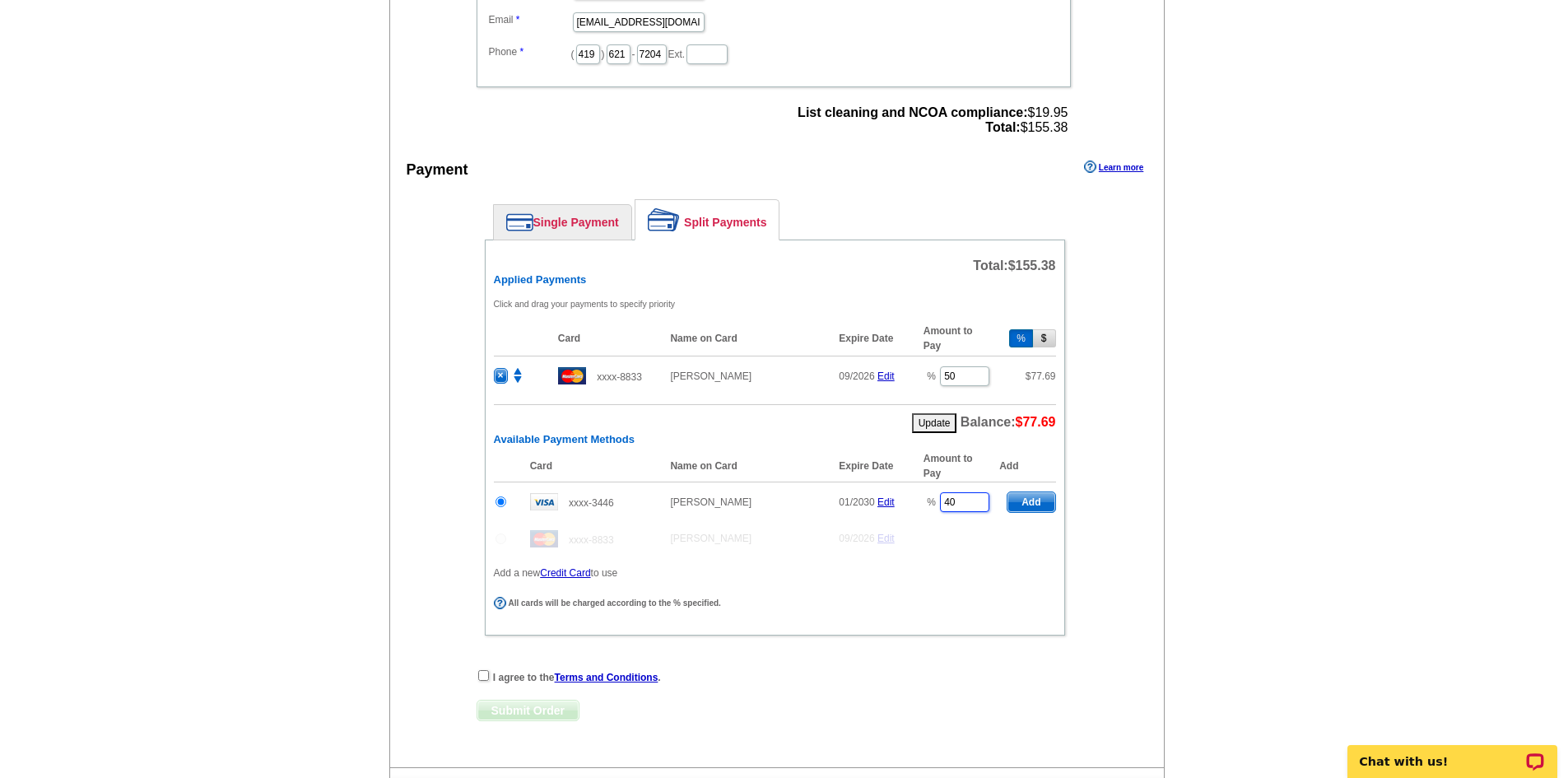
drag, startPoint x: 970, startPoint y: 501, endPoint x: 898, endPoint y: 503, distance: 72.0
click at [899, 503] on tr "xxxx-3446 Victoria A Borger 01/2030 Edit % 40 Add" at bounding box center [775, 502] width 562 height 40
click at [1029, 505] on span "Add" at bounding box center [1030, 502] width 47 height 20
type input "40"
radio input "false"
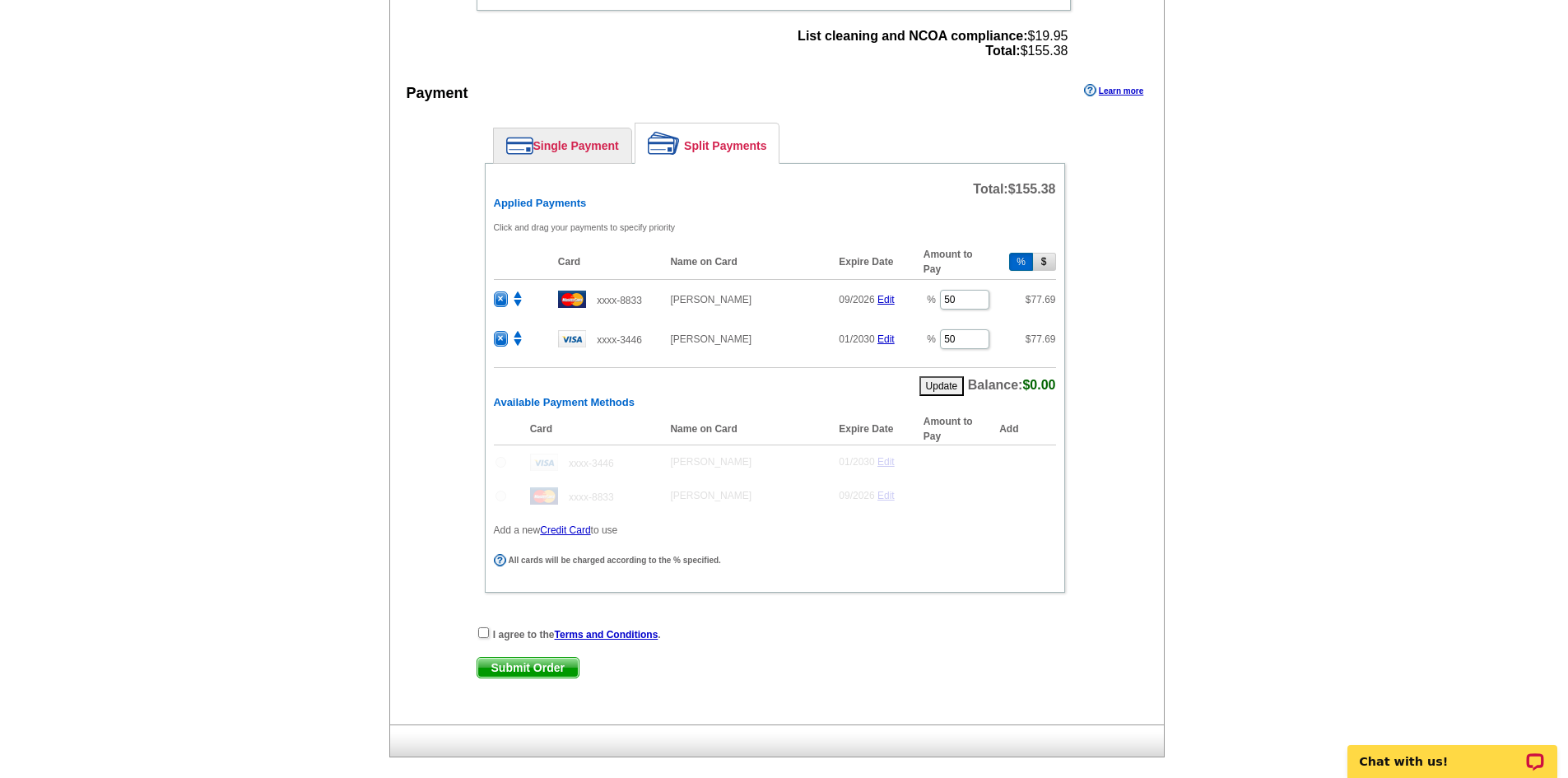
scroll to position [741, 0]
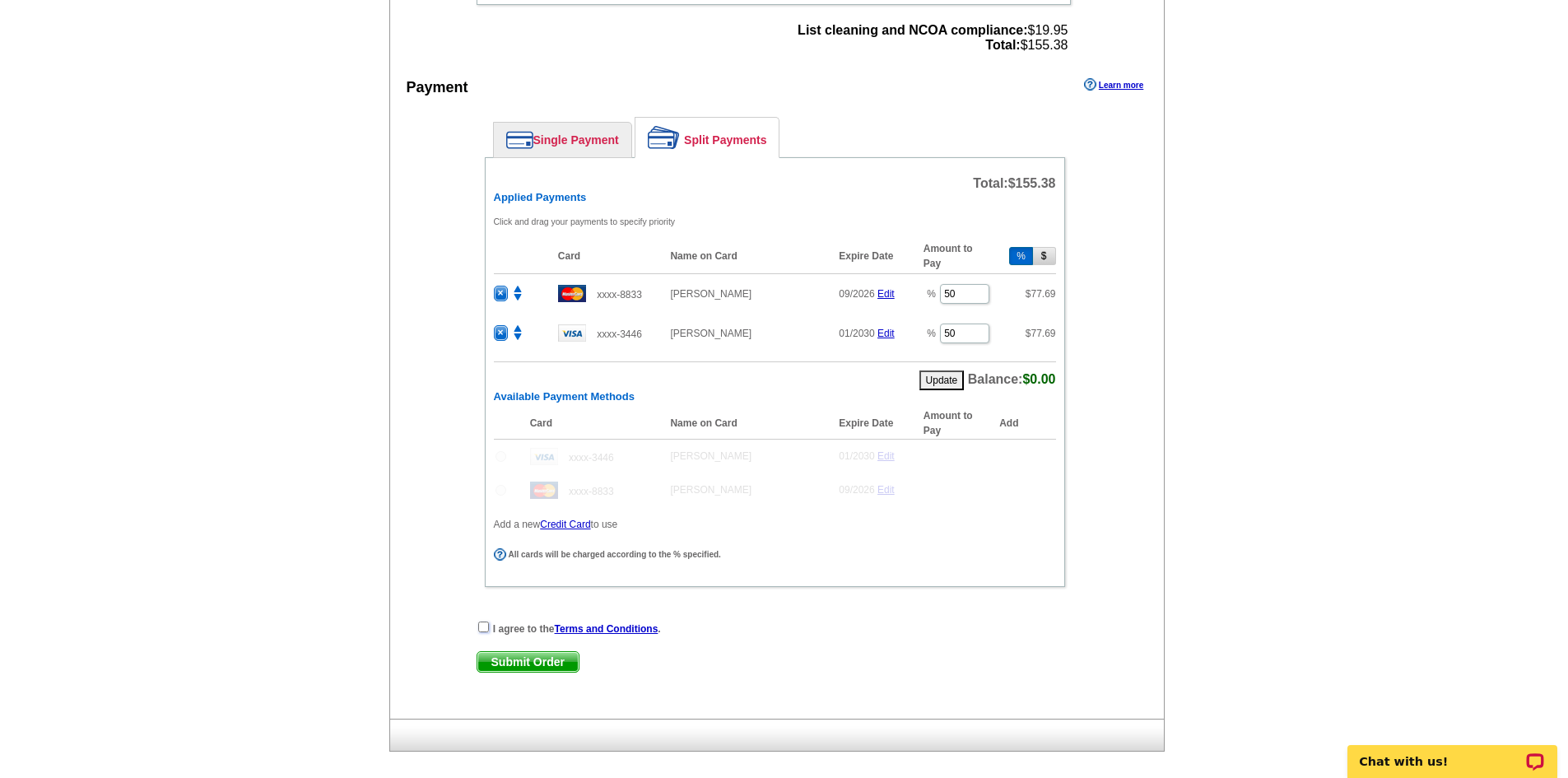
click at [484, 628] on input "checkbox" at bounding box center [484, 627] width 11 height 11
checkbox input "true"
click at [504, 662] on span "Submit Order" at bounding box center [528, 663] width 102 height 20
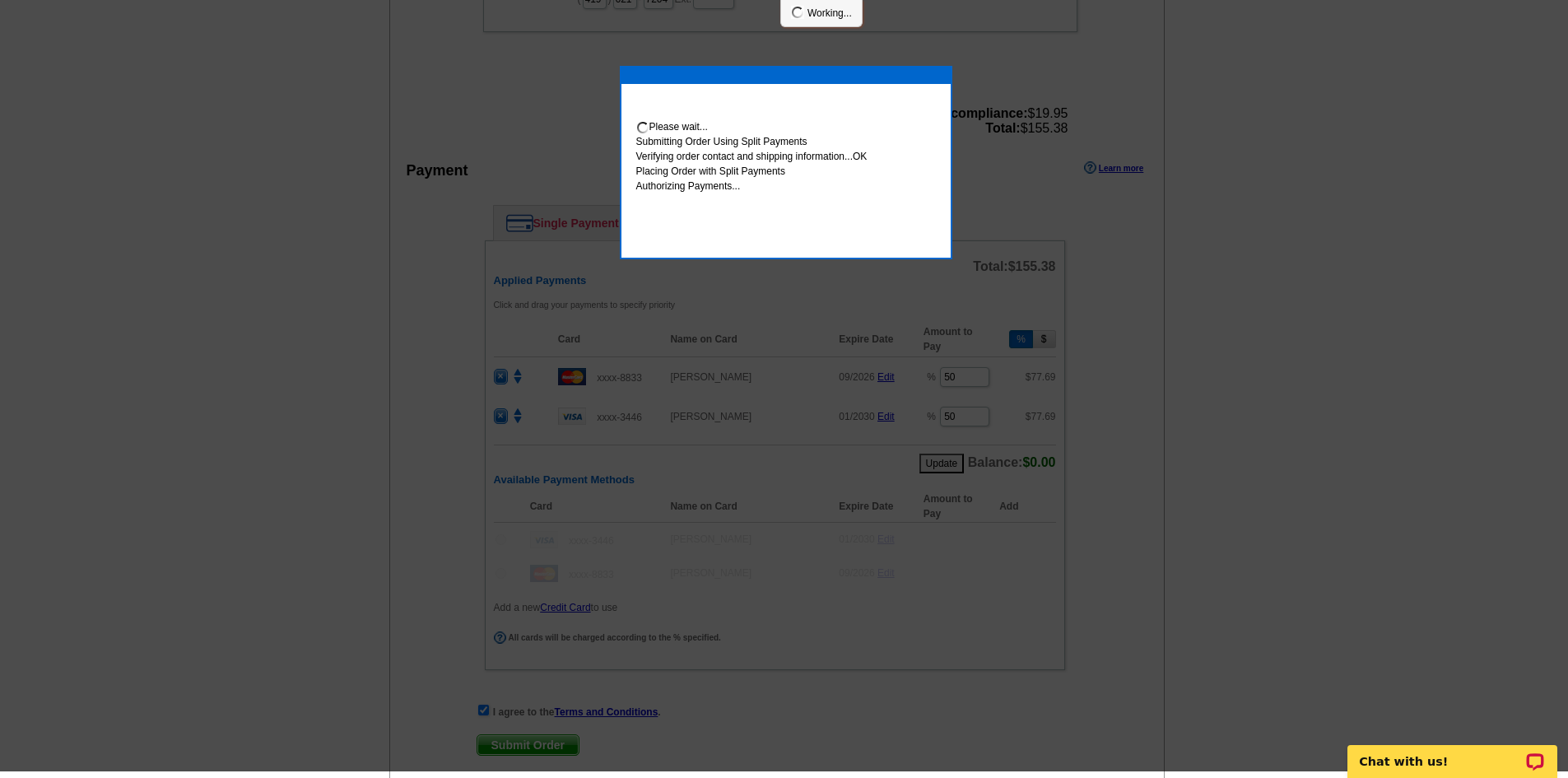
scroll to position [735, 0]
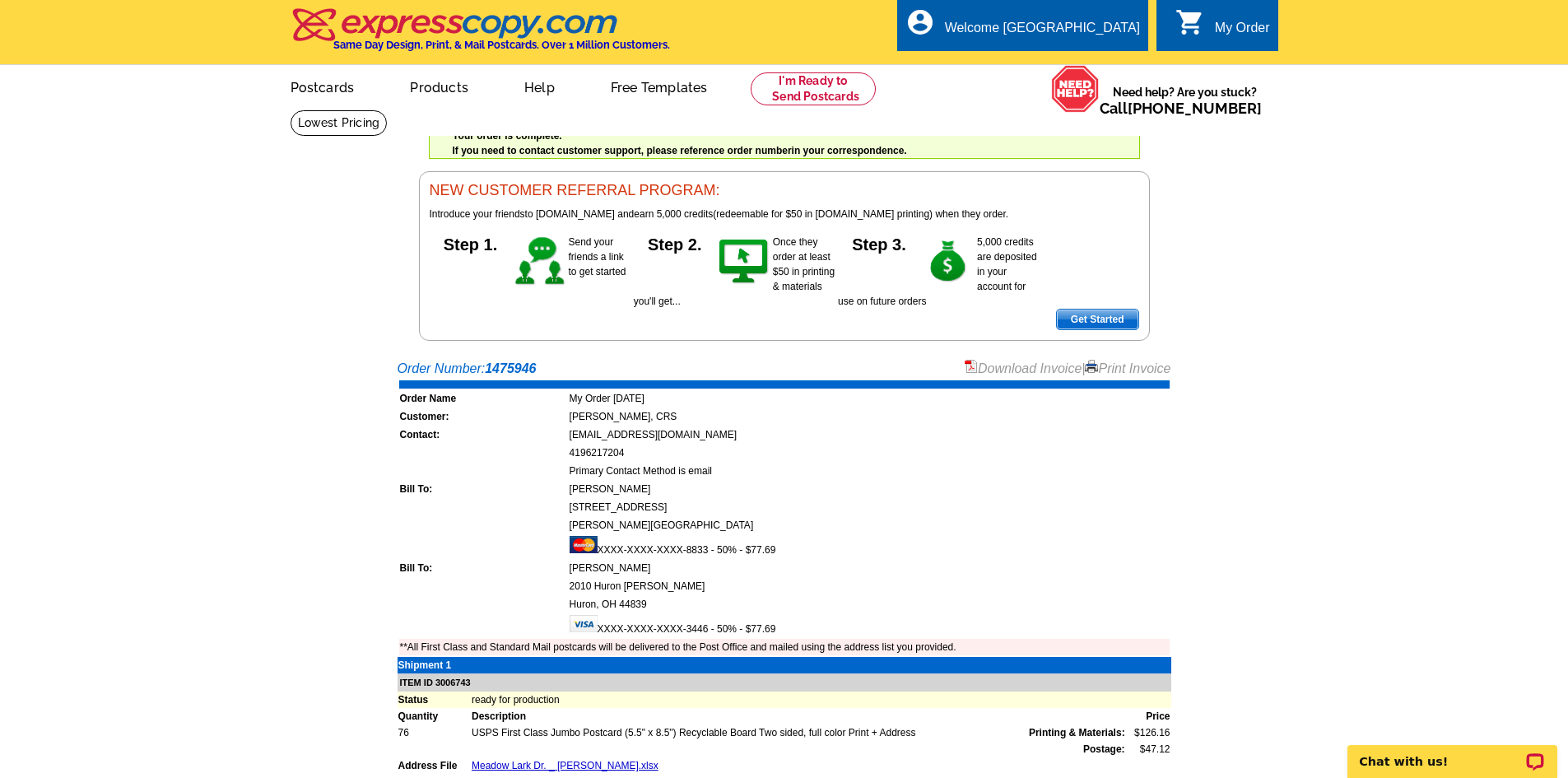
click at [1016, 364] on link "Download Invoice" at bounding box center [1023, 368] width 117 height 14
